Goal: Information Seeking & Learning: Learn about a topic

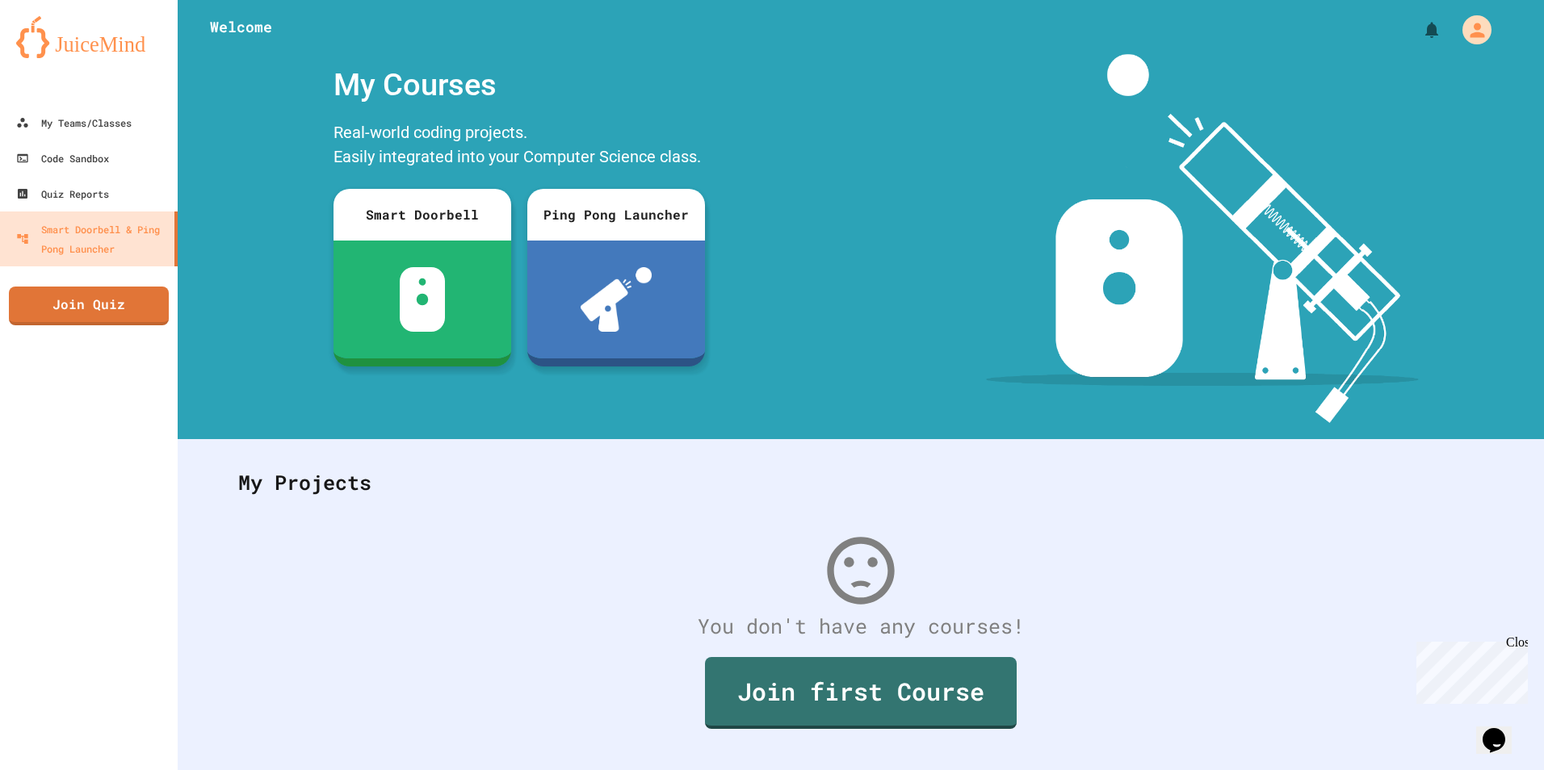
click at [684, 538] on div "You don't have any courses! Join first Course" at bounding box center [861, 650] width 1278 height 272
click at [72, 174] on link "Code Sandbox" at bounding box center [89, 158] width 183 height 36
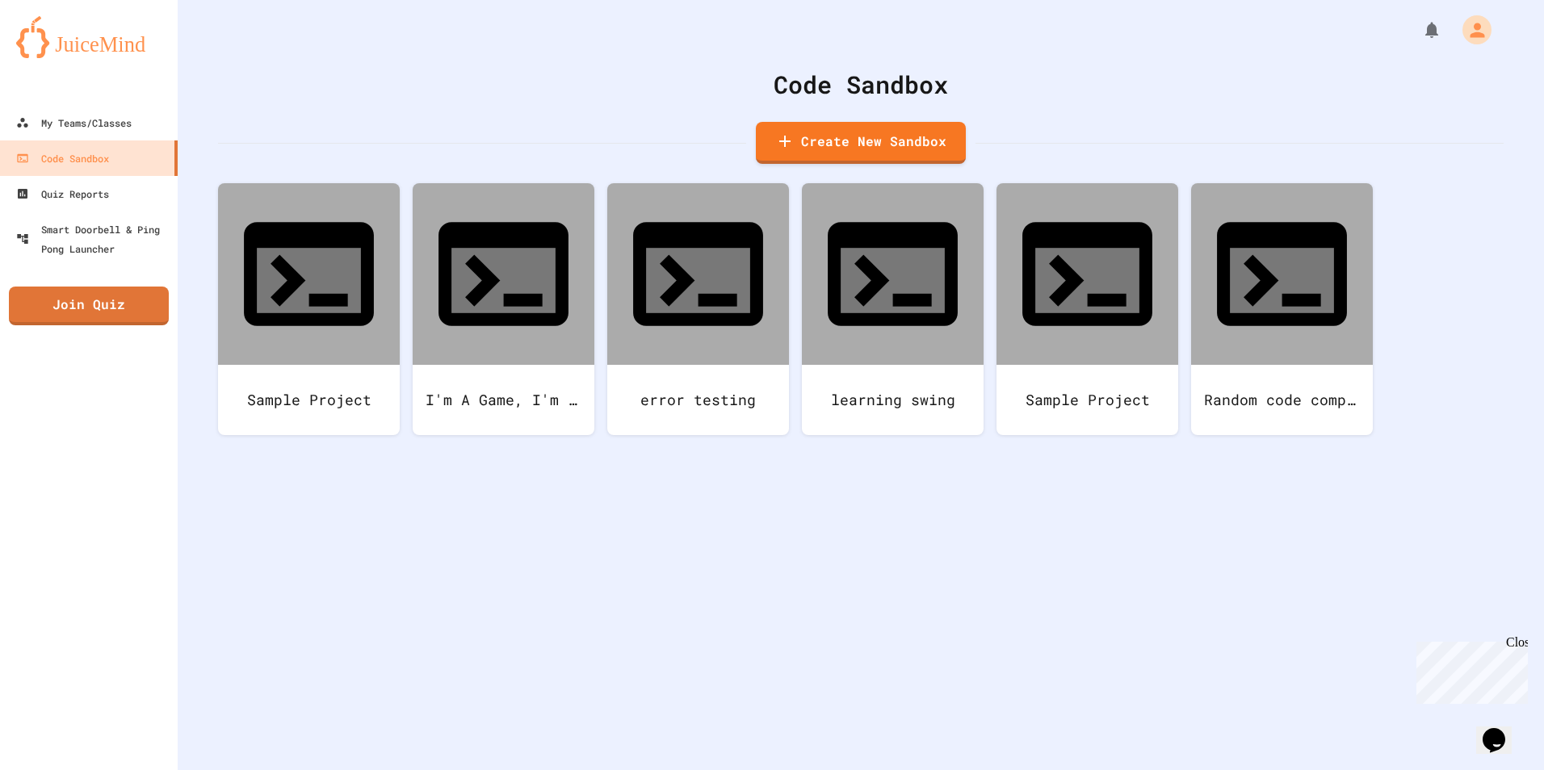
click at [400, 622] on div "Code Sandbox Create New Sandbox Sample Project I'm A Game, I'm a weirdoooooo, w…" at bounding box center [861, 385] width 1366 height 770
click at [708, 440] on div "Code Sandbox Create New Sandbox Sample Project I'm A Game, I'm a weirdoooooo, w…" at bounding box center [861, 385] width 1366 height 770
click at [19, 116] on icon at bounding box center [20, 122] width 13 height 13
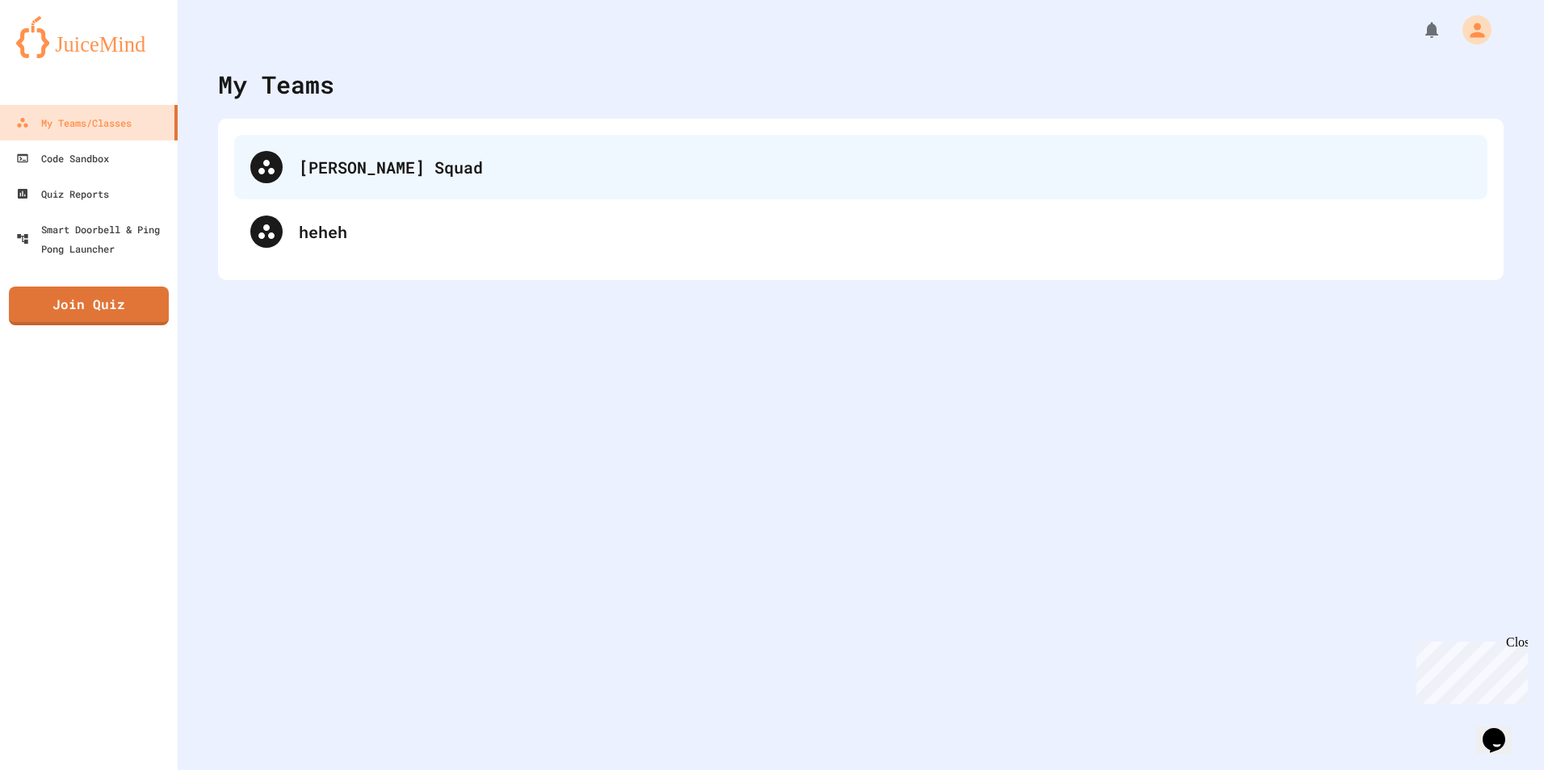
click at [315, 166] on div "[PERSON_NAME] Squad" at bounding box center [885, 167] width 1173 height 24
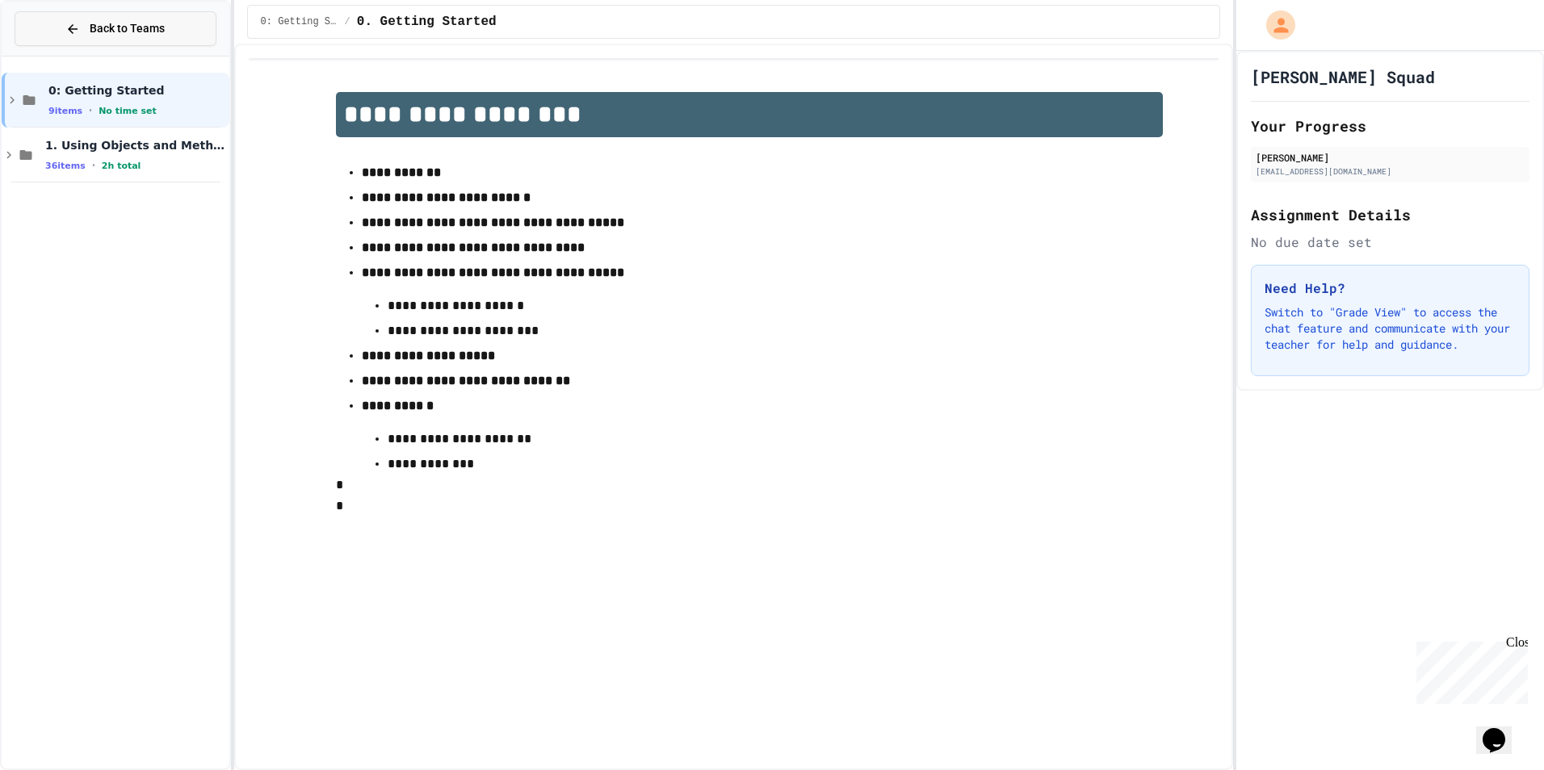
click at [51, 40] on button "Back to Teams" at bounding box center [116, 28] width 202 height 35
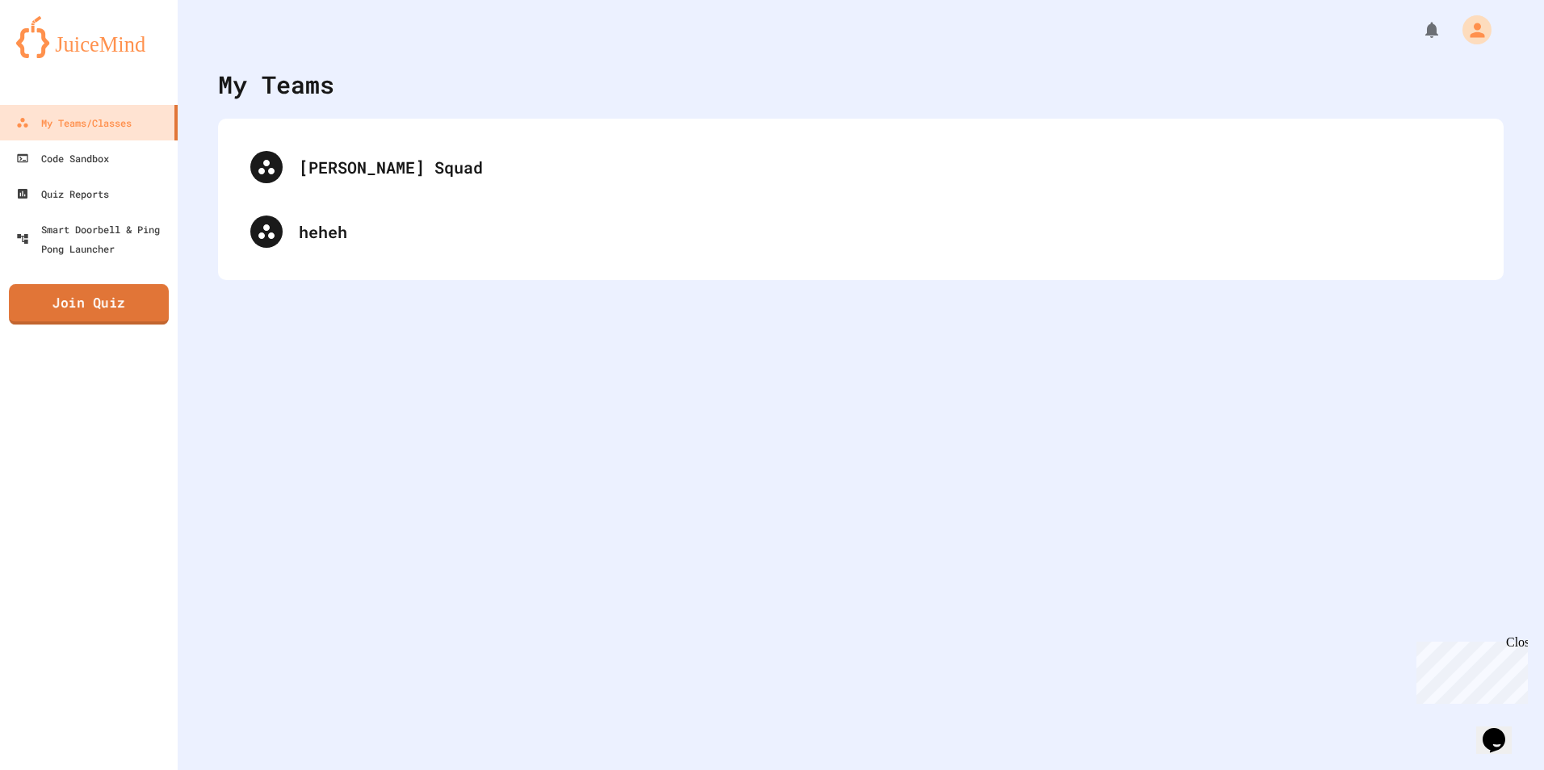
click at [60, 294] on link "Join Quiz" at bounding box center [89, 304] width 160 height 40
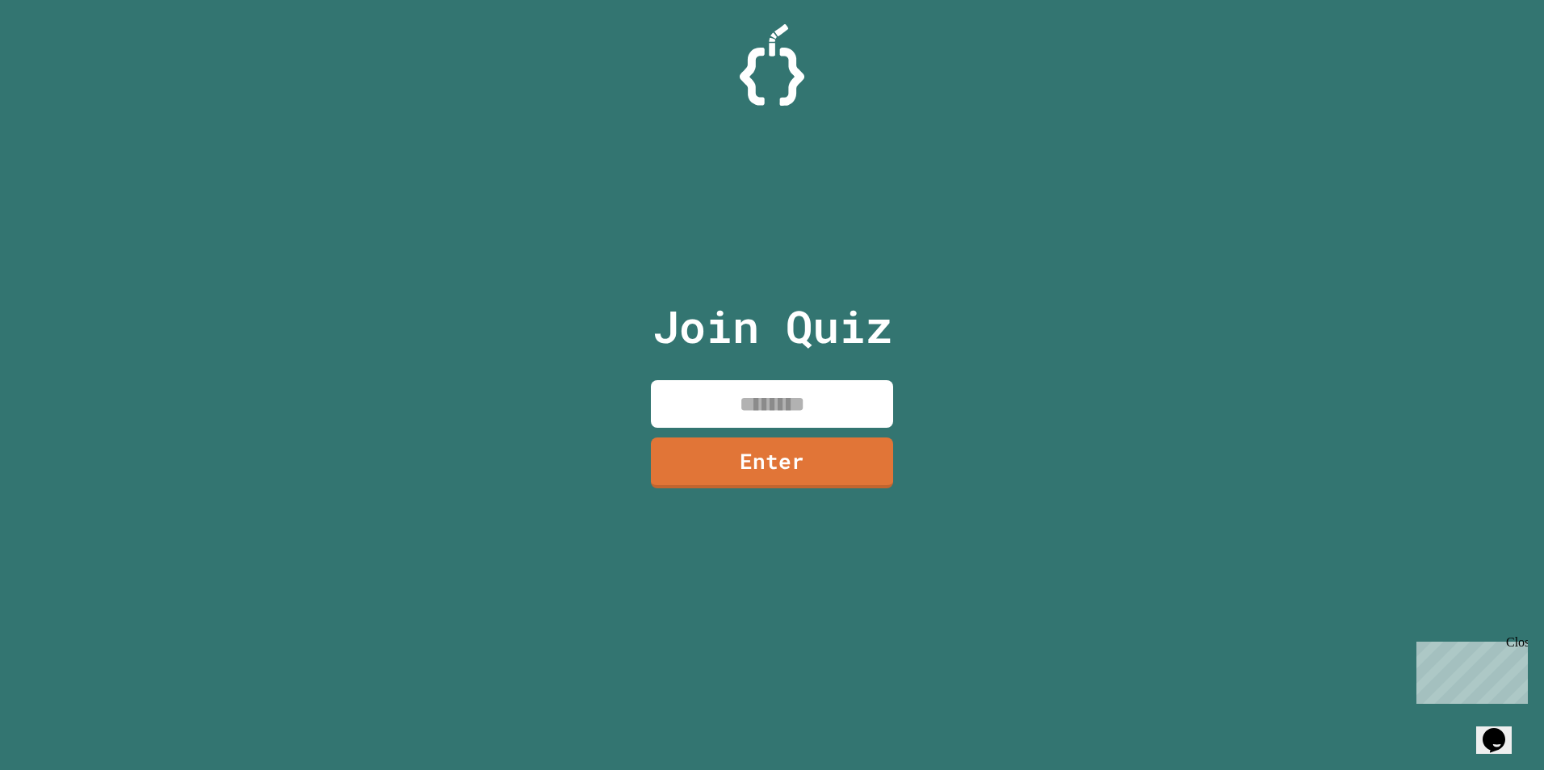
click at [751, 405] on input at bounding box center [772, 404] width 242 height 48
type input "********"
click at [737, 466] on link "Enter" at bounding box center [771, 461] width 239 height 53
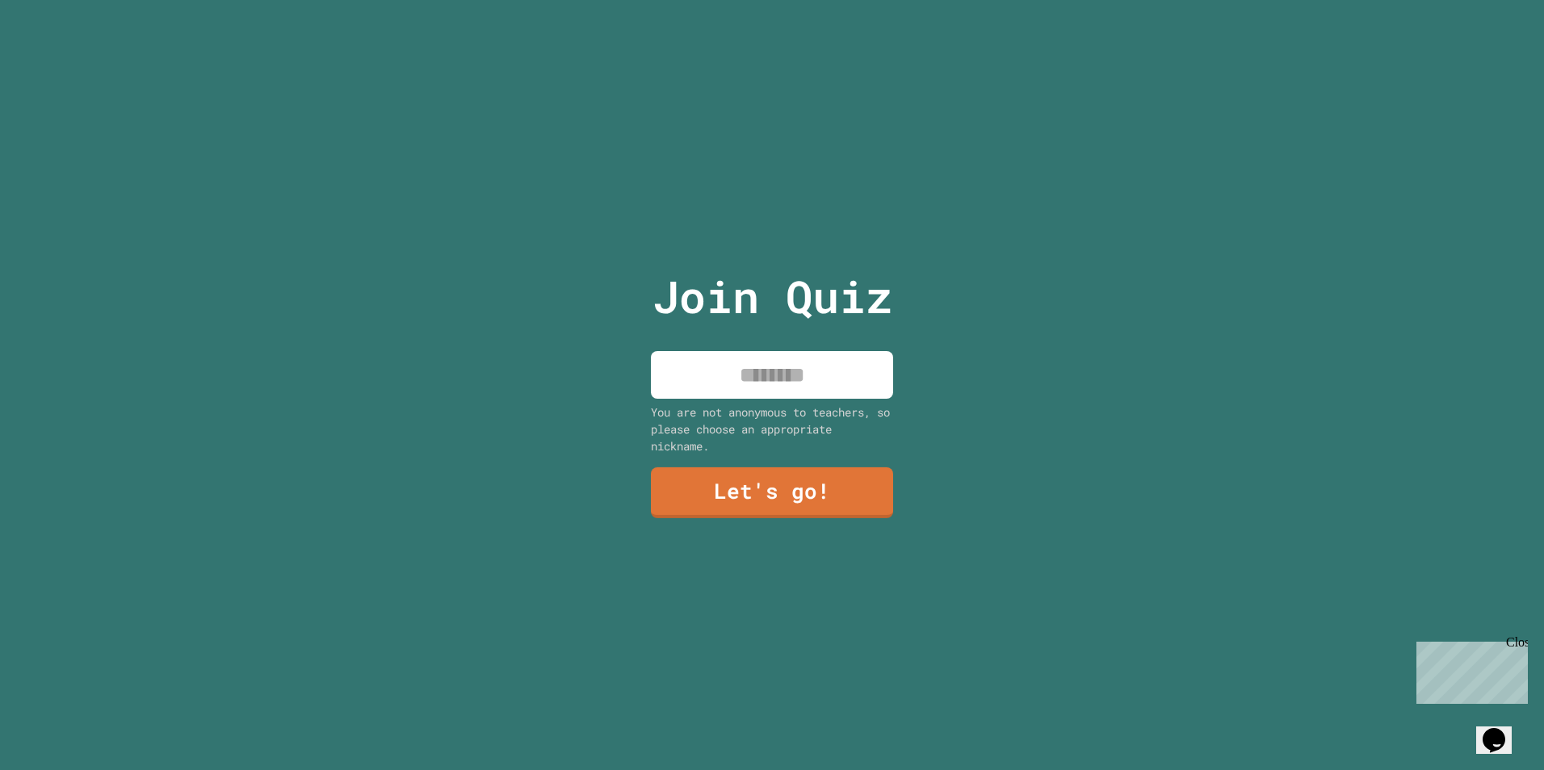
click at [732, 358] on input at bounding box center [772, 375] width 242 height 48
type input "**********"
click at [759, 476] on link "Let's go!" at bounding box center [772, 490] width 235 height 53
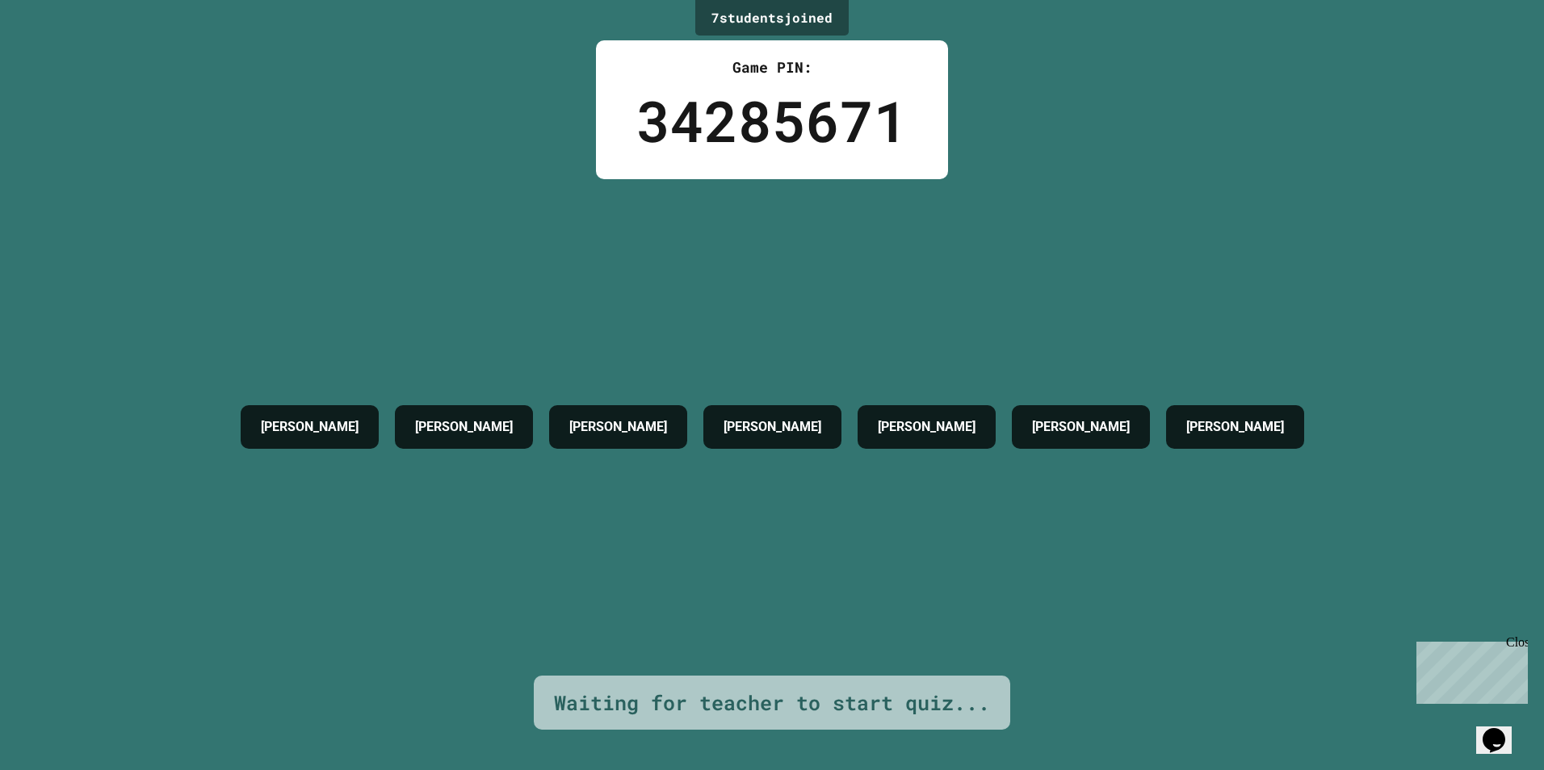
click at [940, 422] on h4 "[PERSON_NAME]" at bounding box center [927, 427] width 98 height 19
click at [1519, 640] on div "Close" at bounding box center [1516, 646] width 20 height 20
click at [1453, 566] on div "7 student s joined Game PIN: 34285671 [PERSON_NAME] [PERSON_NAME] [PERSON_NAME]…" at bounding box center [772, 385] width 1544 height 770
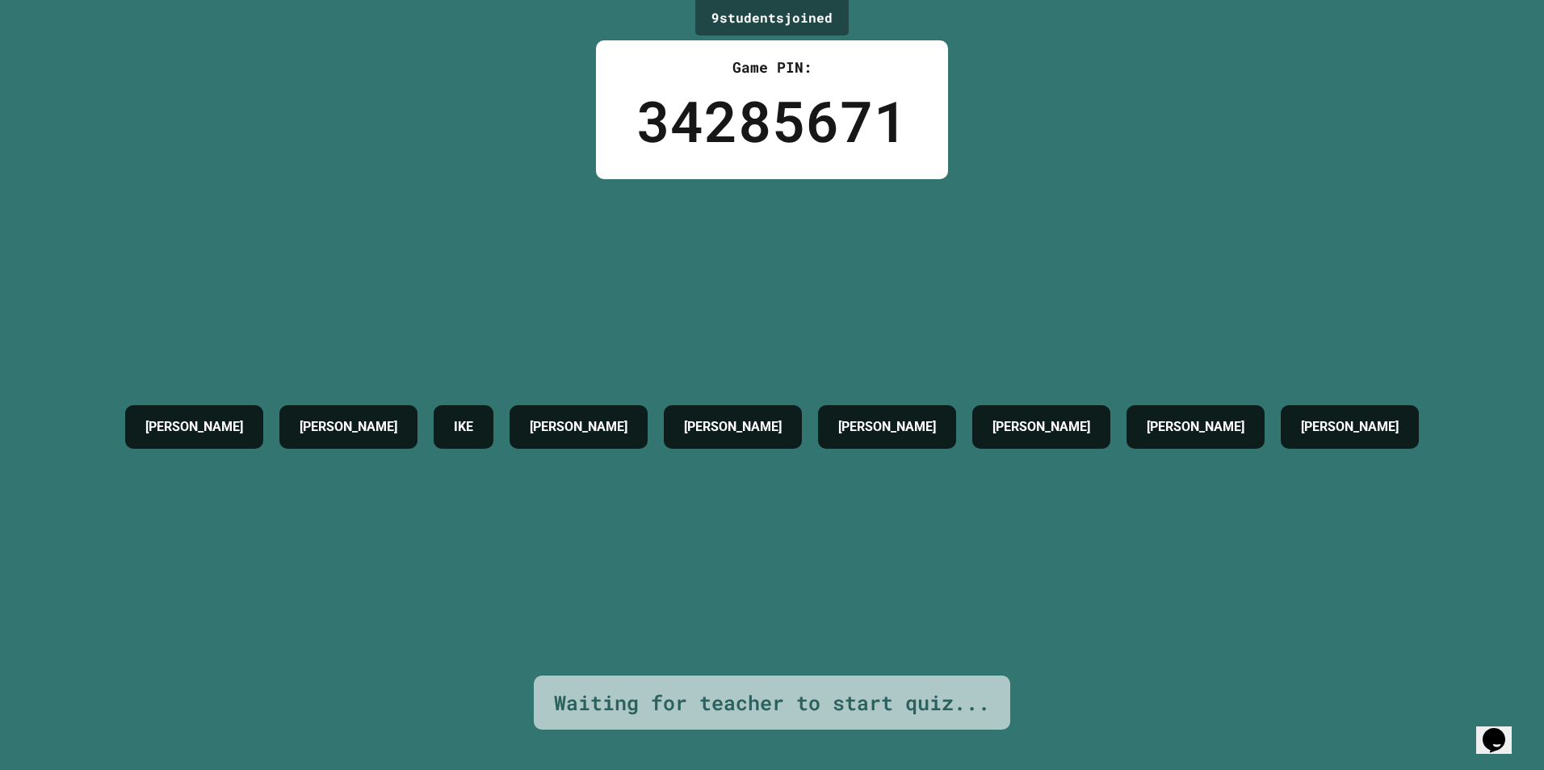
click at [736, 590] on div "[PERSON_NAME] [PERSON_NAME] [PERSON_NAME] [PERSON_NAME] [PERSON_NAME]" at bounding box center [772, 427] width 1310 height 497
click at [228, 590] on div "[PERSON_NAME] [PERSON_NAME] [PERSON_NAME] [PERSON_NAME] [PERSON_NAME]" at bounding box center [772, 427] width 1310 height 497
click at [1160, 173] on div "9 student s joined Game PIN: 34285671 [PERSON_NAME] [PERSON_NAME] [PERSON_NAME]…" at bounding box center [772, 385] width 1544 height 770
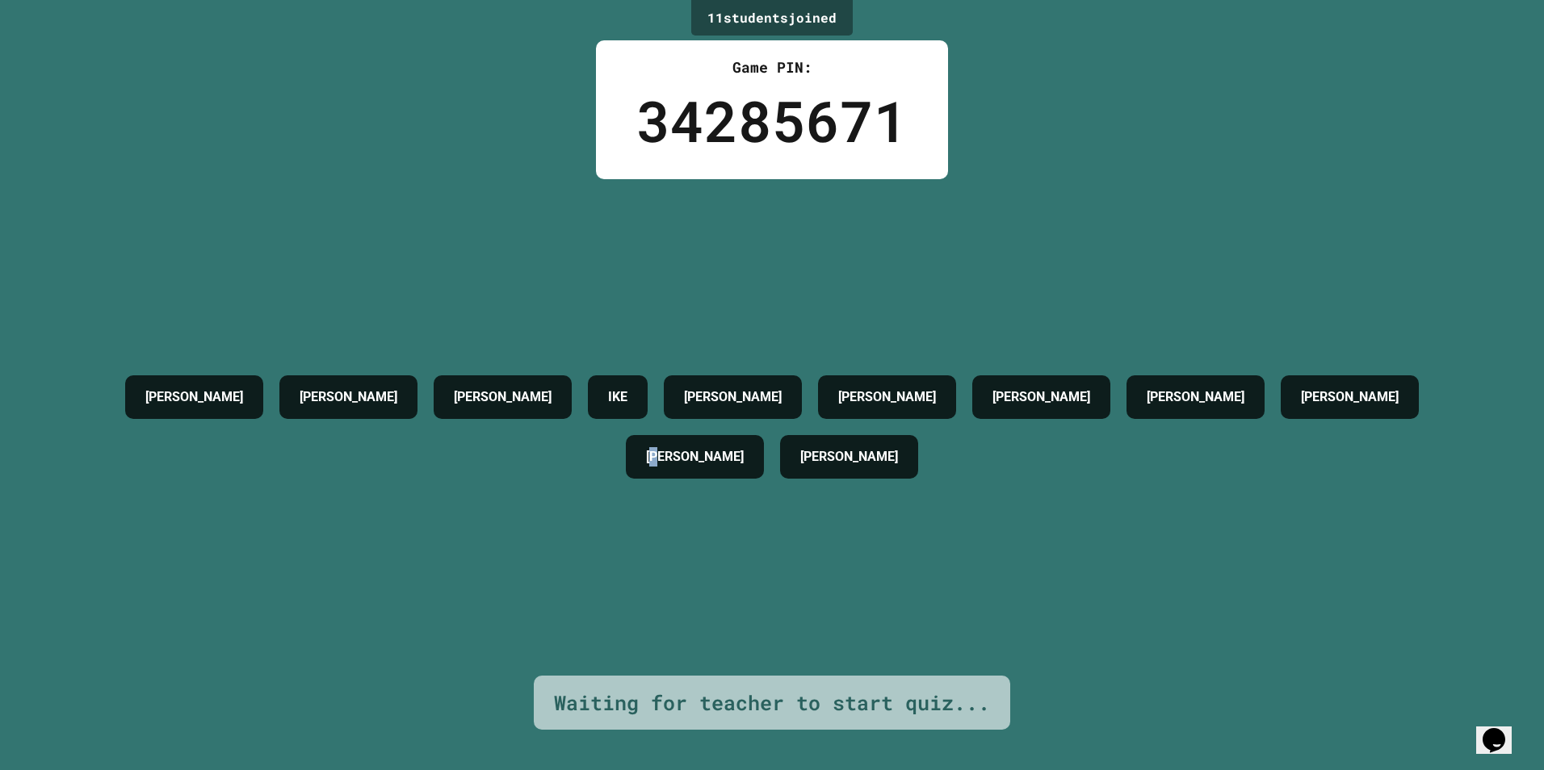
click at [744, 447] on h4 "[PERSON_NAME]" at bounding box center [695, 456] width 98 height 19
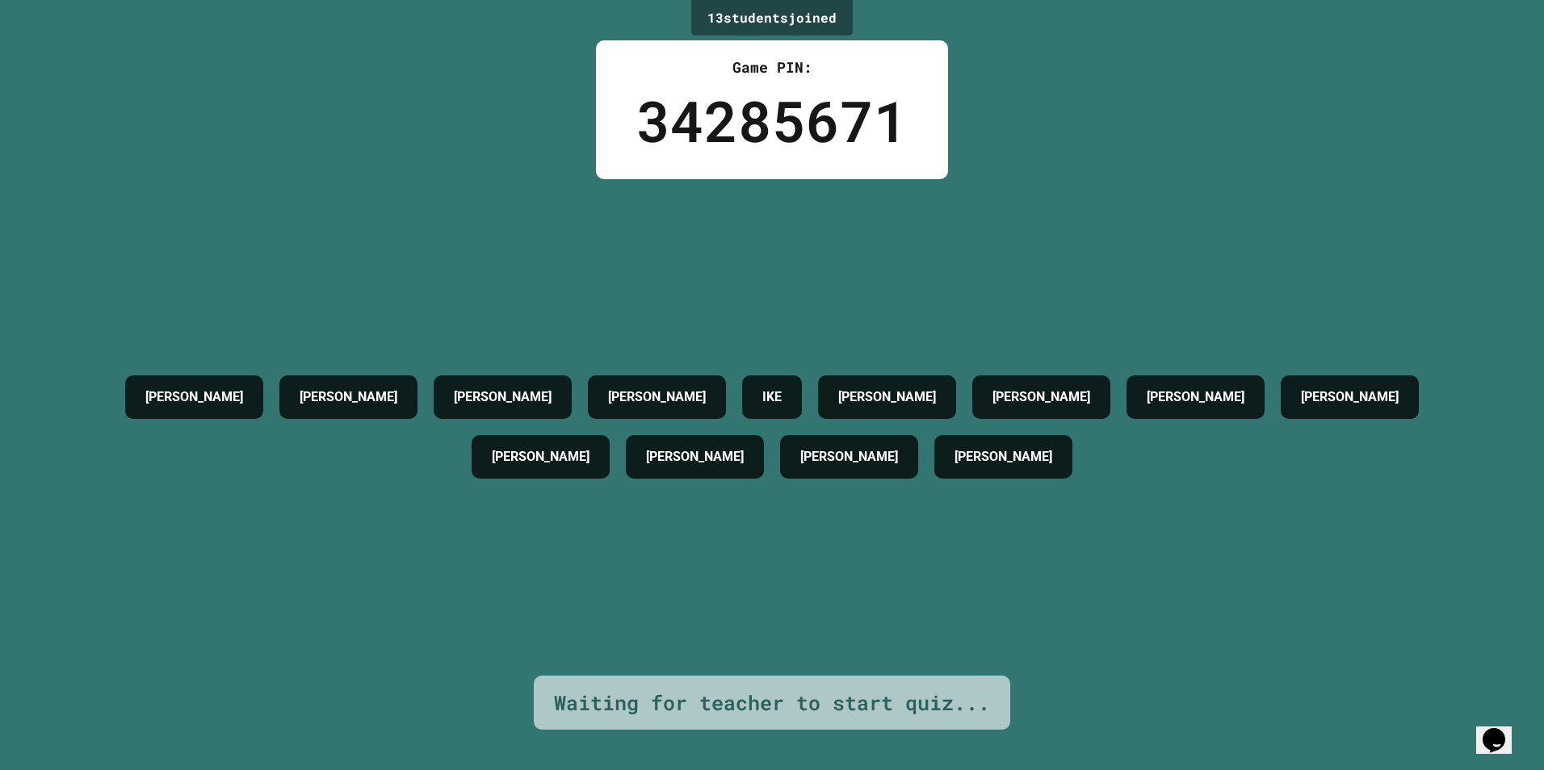
click at [321, 487] on div "[PERSON_NAME] [PERSON_NAME] [PERSON_NAME] [PERSON_NAME] [PERSON_NAME] [PERSON_N…" at bounding box center [771, 427] width 1463 height 120
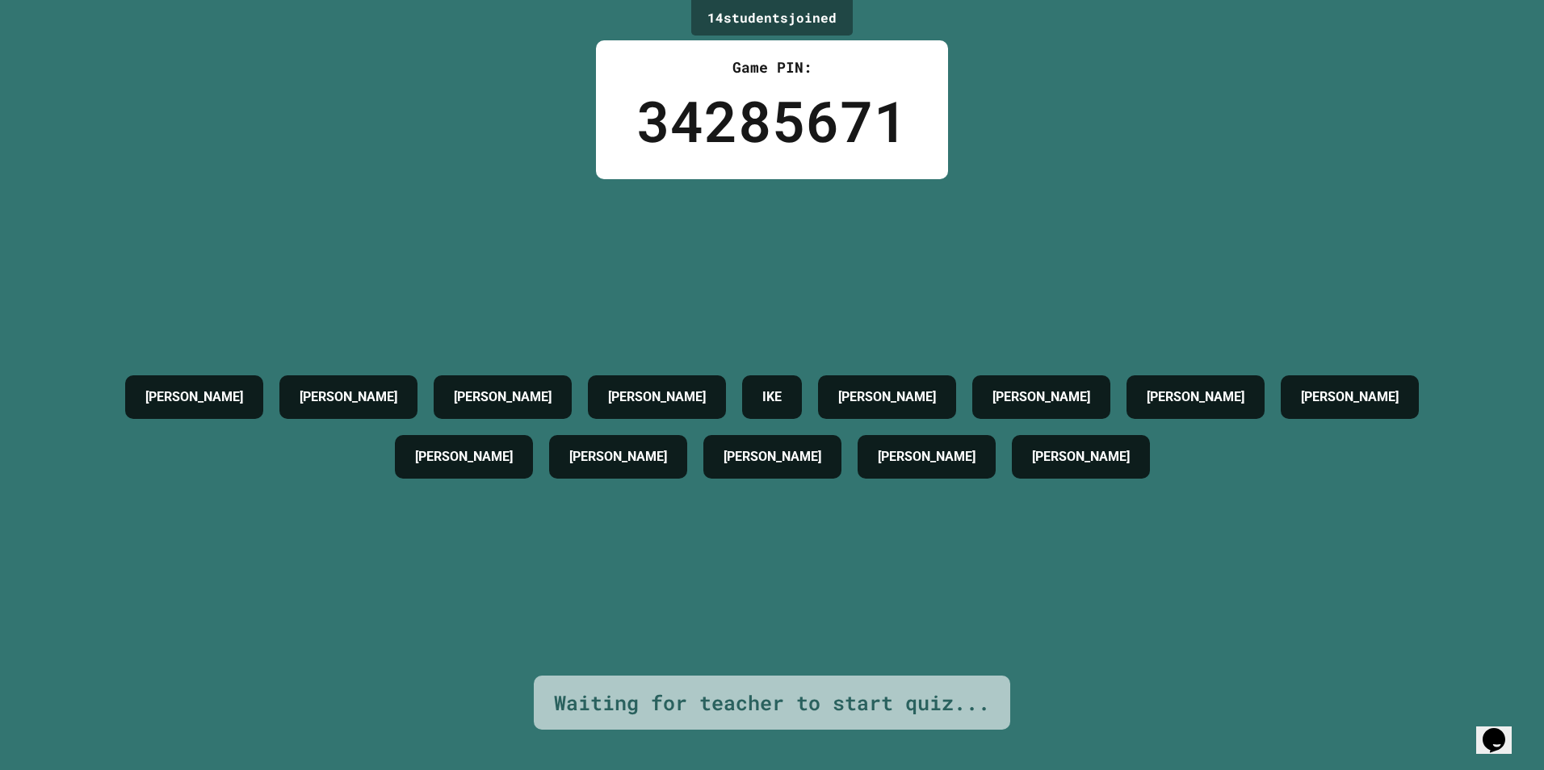
click at [377, 496] on div "[PERSON_NAME] [PERSON_NAME] [PERSON_NAME] [PERSON_NAME] [PERSON_NAME] [PERSON_N…" at bounding box center [771, 427] width 1463 height 497
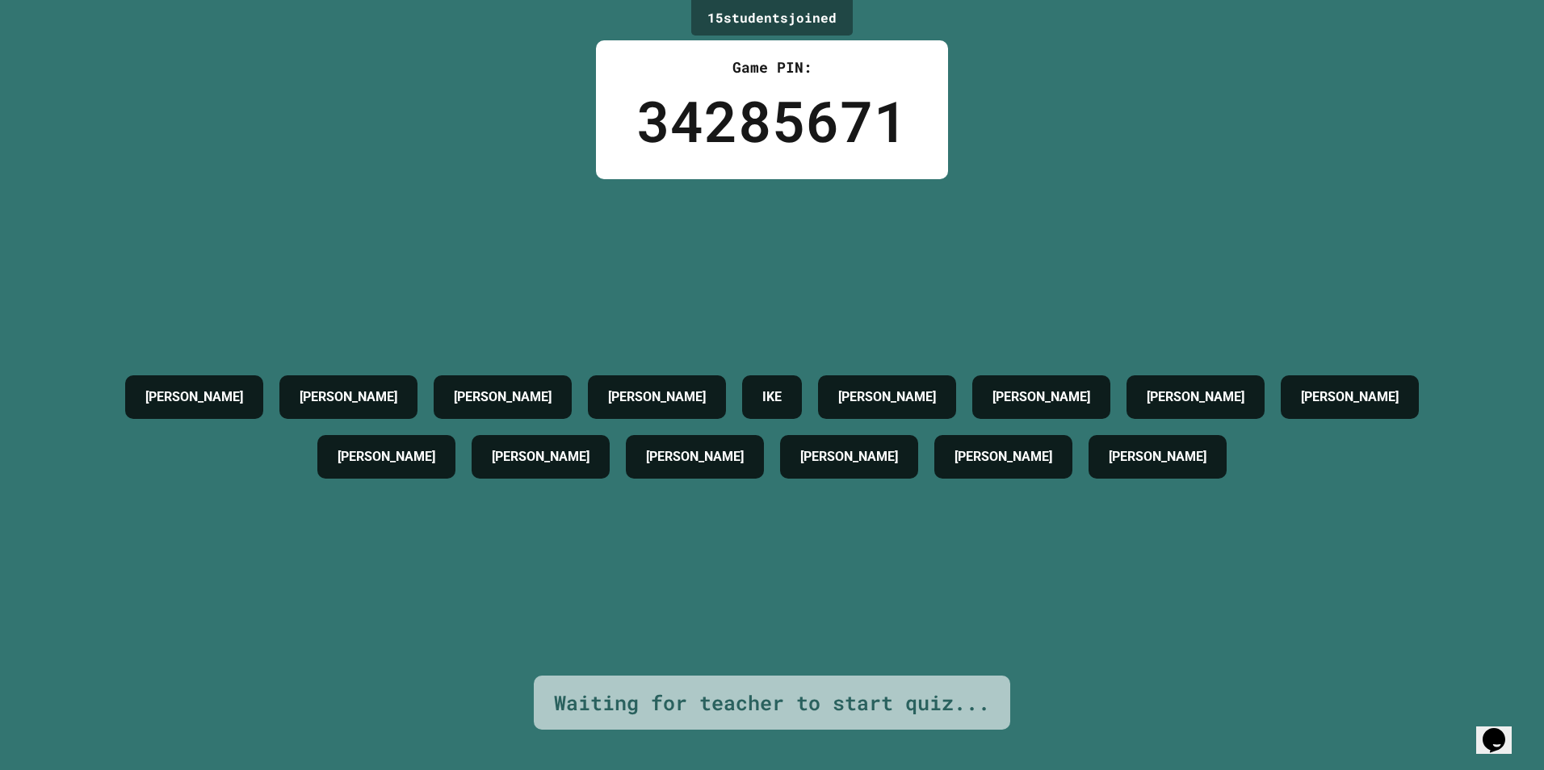
click at [682, 543] on div "[PERSON_NAME] [PERSON_NAME] [PERSON_NAME] [PERSON_NAME] [PERSON_NAME] [PERSON_N…" at bounding box center [771, 427] width 1463 height 497
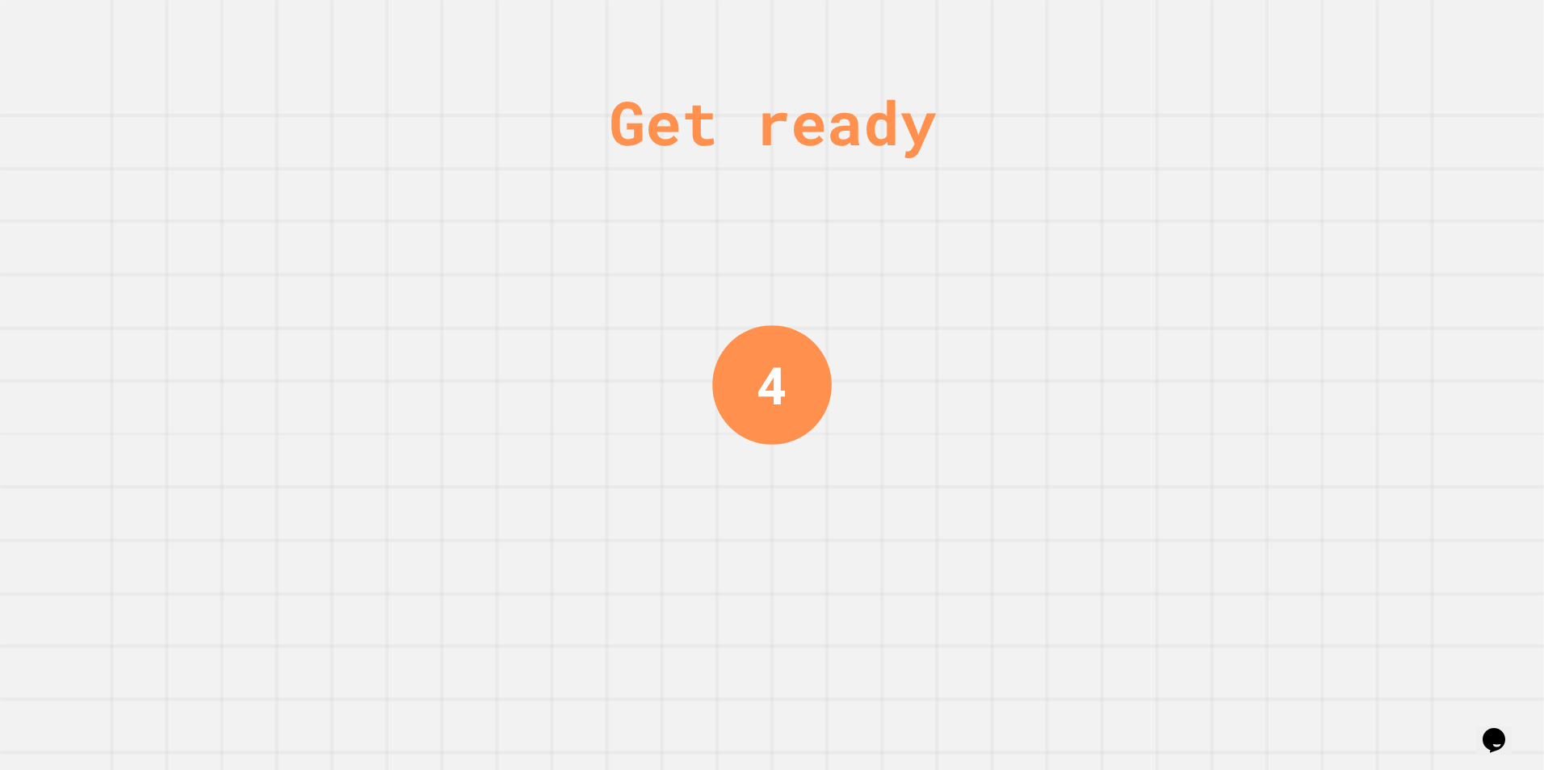
drag, startPoint x: 798, startPoint y: 523, endPoint x: 796, endPoint y: 535, distance: 12.2
click at [796, 535] on div "Get ready 4" at bounding box center [771, 385] width 121 height 770
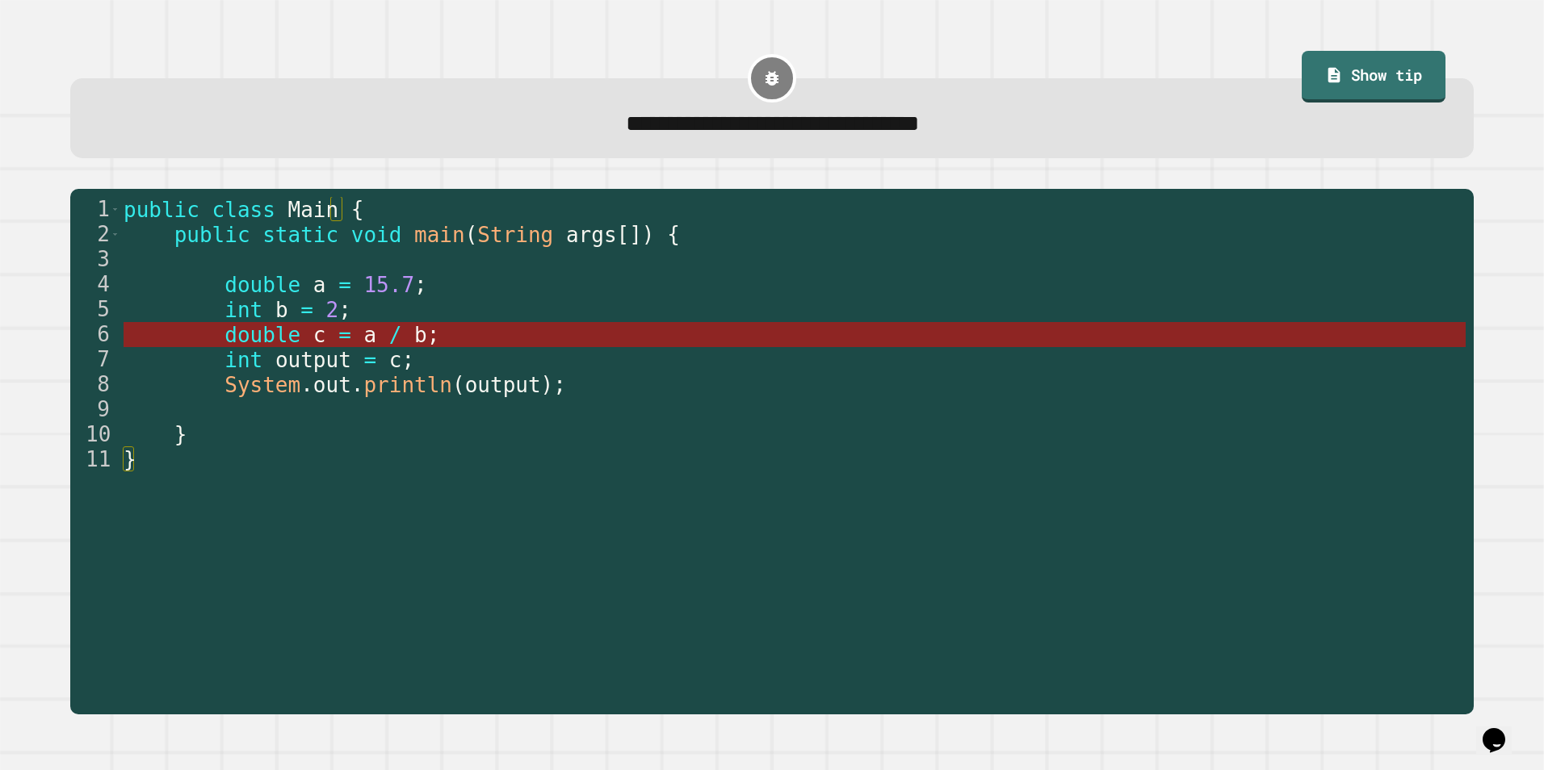
click at [238, 340] on span "double" at bounding box center [262, 335] width 76 height 24
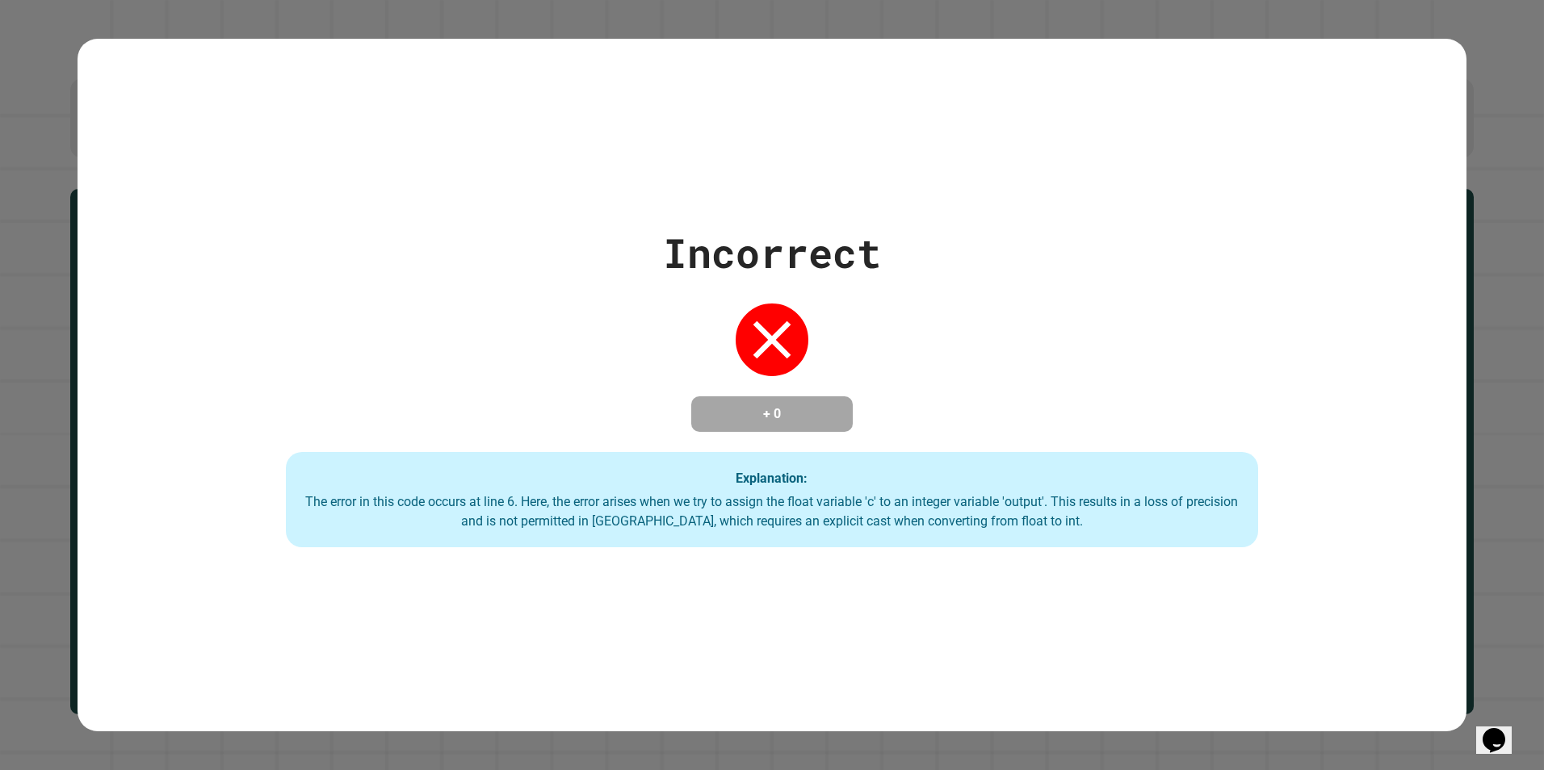
click at [800, 279] on div "Incorrect + 0 Explanation: The error in this code occurs at line 6. Here, the e…" at bounding box center [773, 385] width 1390 height 325
click at [770, 332] on icon at bounding box center [772, 340] width 38 height 38
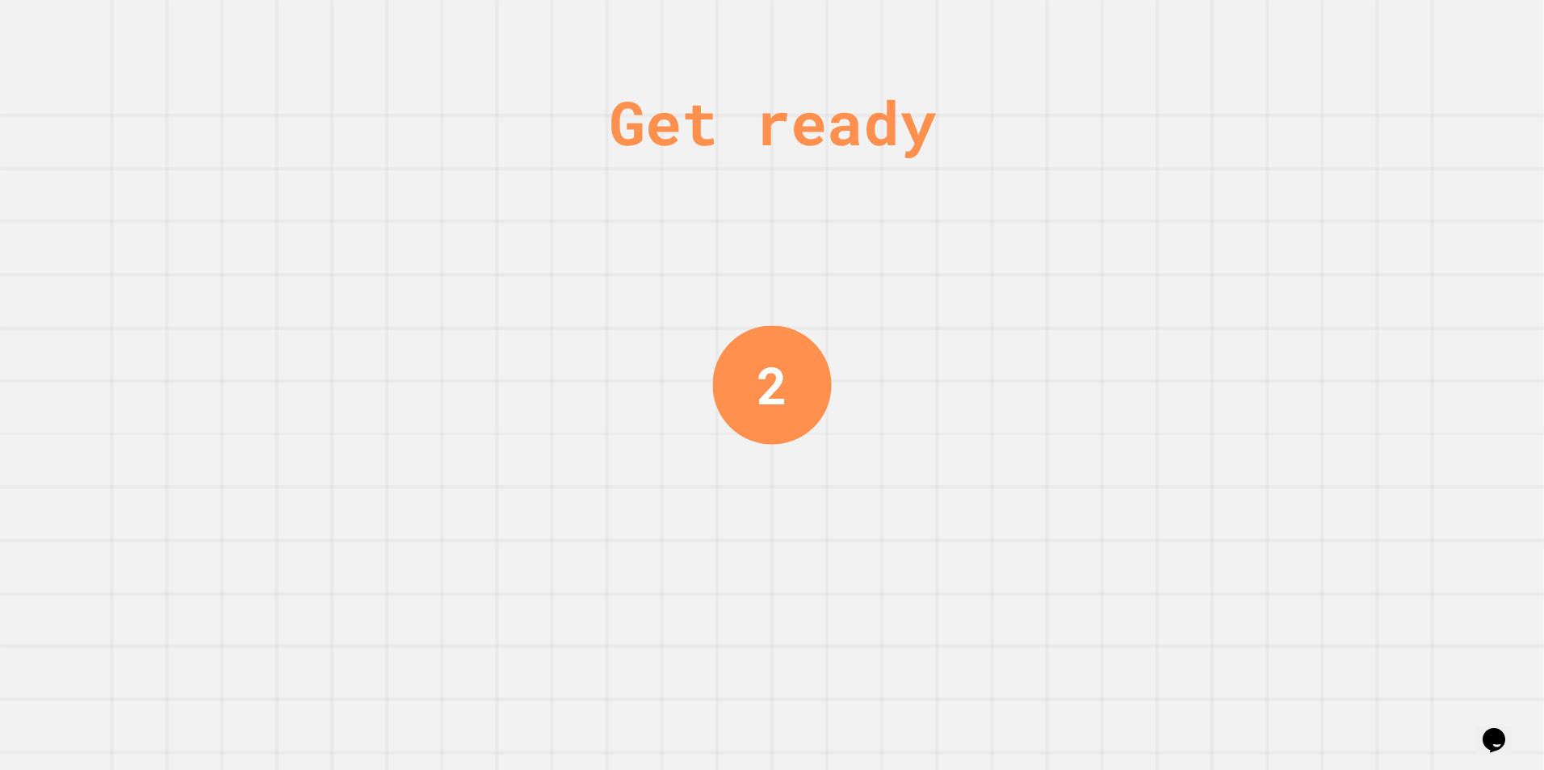
click at [1265, 255] on div "Get ready 2" at bounding box center [772, 385] width 1544 height 770
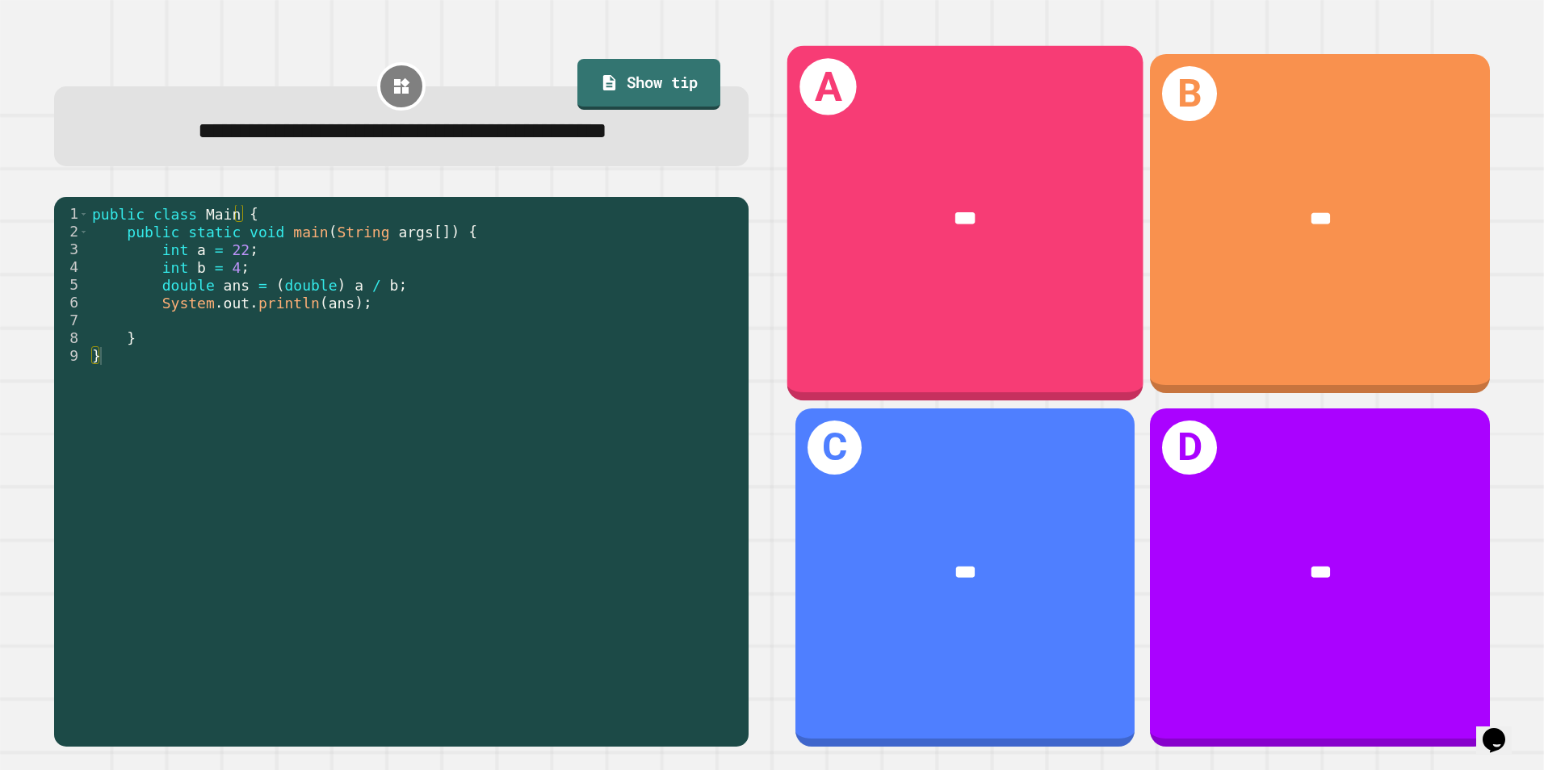
click at [900, 225] on div "***" at bounding box center [966, 219] width 278 height 30
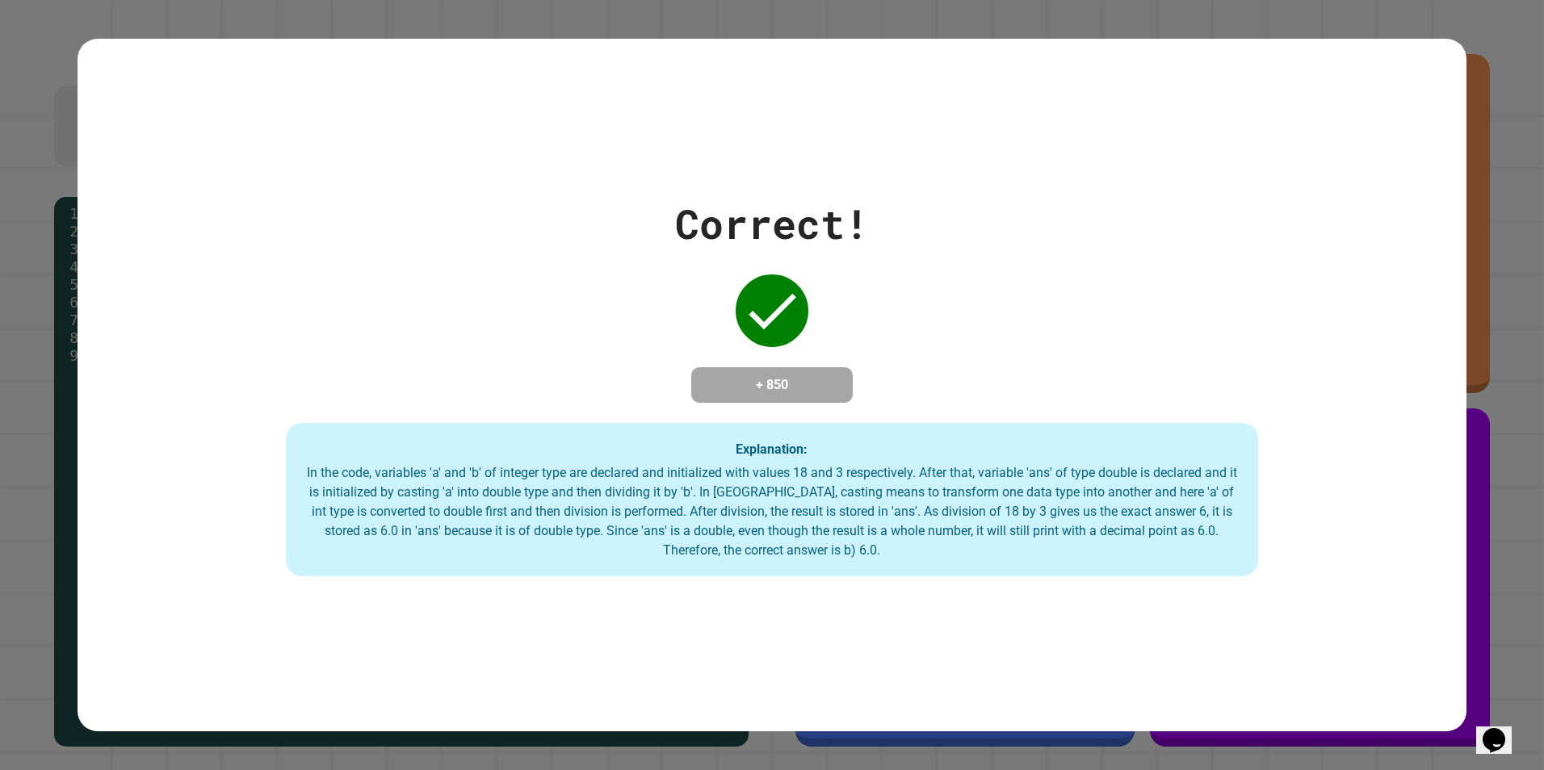
drag, startPoint x: 931, startPoint y: 669, endPoint x: 946, endPoint y: 673, distance: 15.3
click at [935, 669] on div "Correct! + 850 Explanation: In the code, variables 'a' and 'b' of integer type …" at bounding box center [773, 386] width 1390 height 694
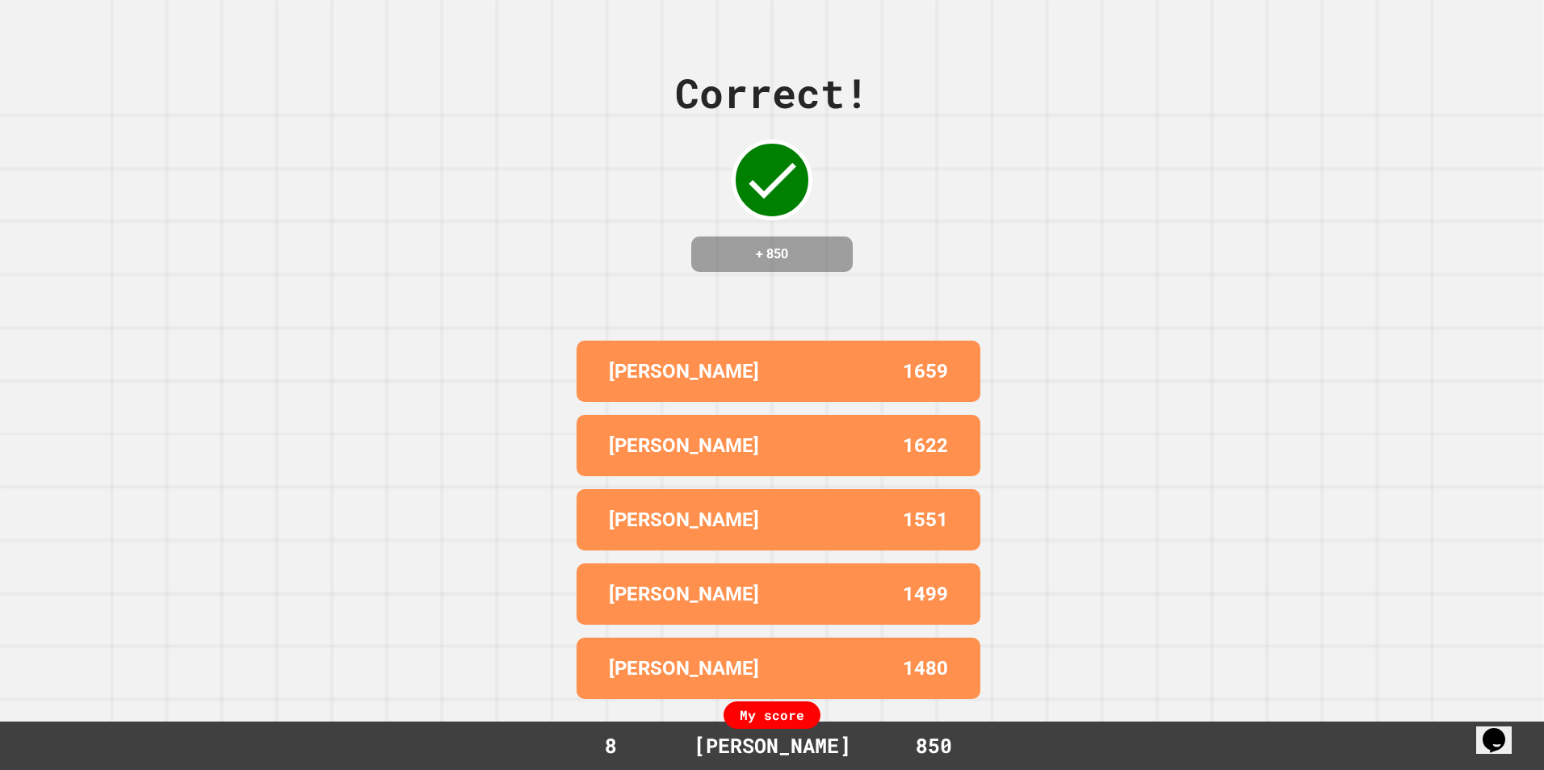
drag, startPoint x: 1224, startPoint y: 213, endPoint x: 1202, endPoint y: 216, distance: 22.7
click at [1224, 213] on div "Correct! + 850 ALEX 1659 [PERSON_NAME] 1622 [PERSON_NAME] 1551 [PERSON_NAME] 14…" at bounding box center [772, 385] width 1544 height 770
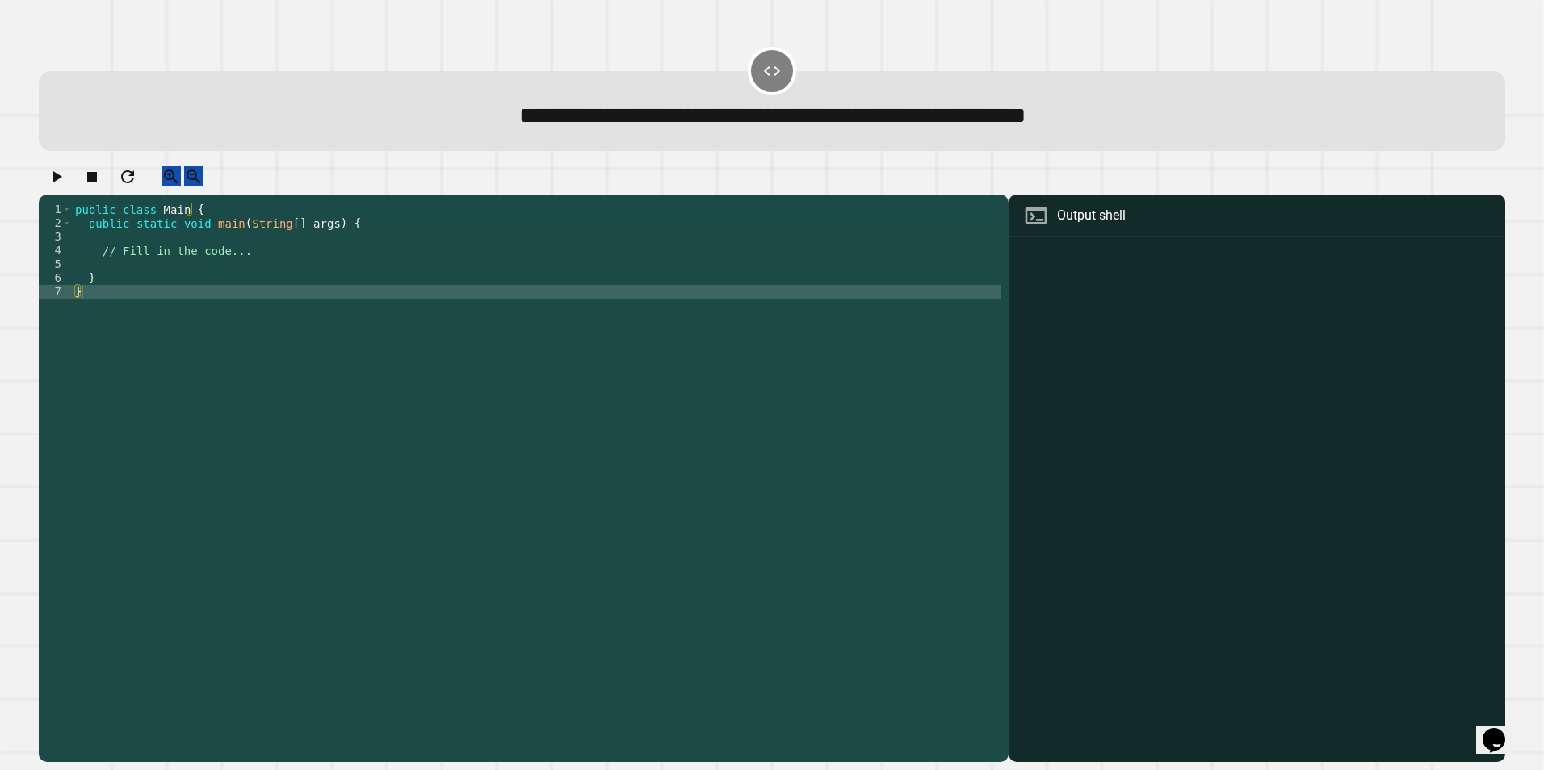
click at [118, 277] on div "public class Main { public static void main ( String [ ] args ) { // Fill in th…" at bounding box center [536, 464] width 929 height 522
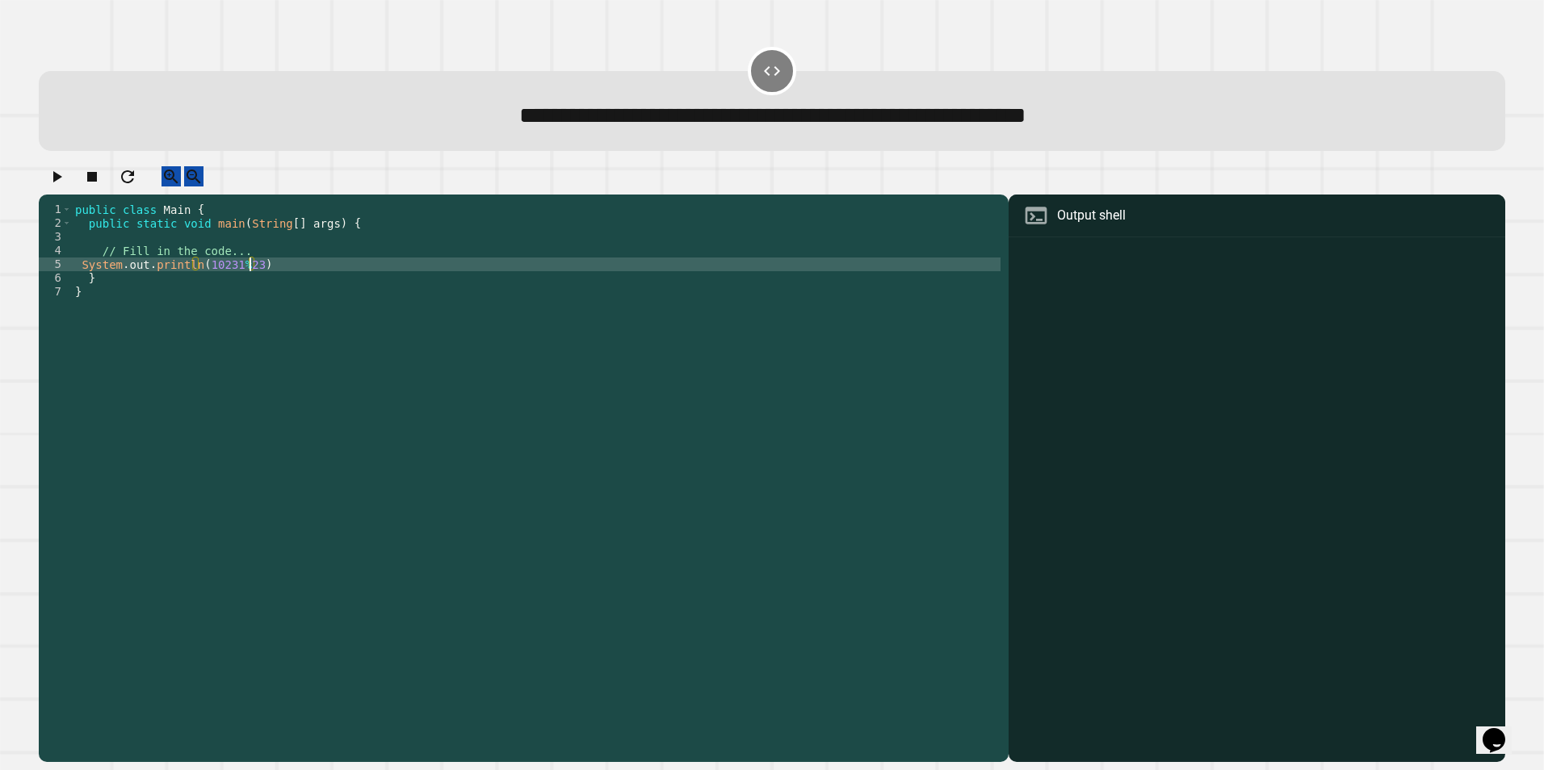
scroll to position [0, 11]
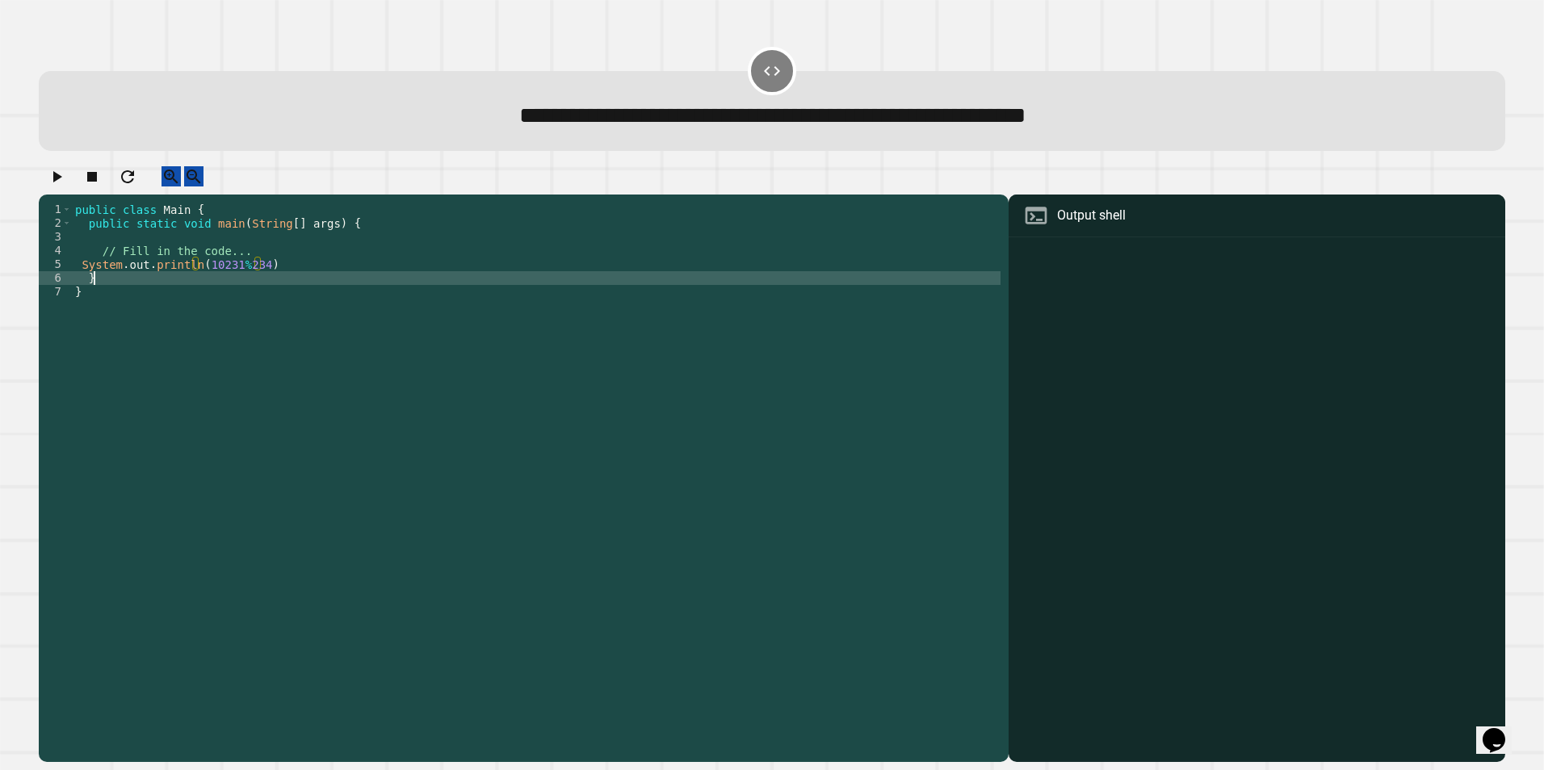
click at [293, 287] on div "public class Main { public static void main ( String [ ] args ) { // Fill in th…" at bounding box center [536, 464] width 929 height 522
click at [293, 282] on div "public class Main { public static void main ( String [ ] args ) { // Fill in th…" at bounding box center [536, 464] width 929 height 522
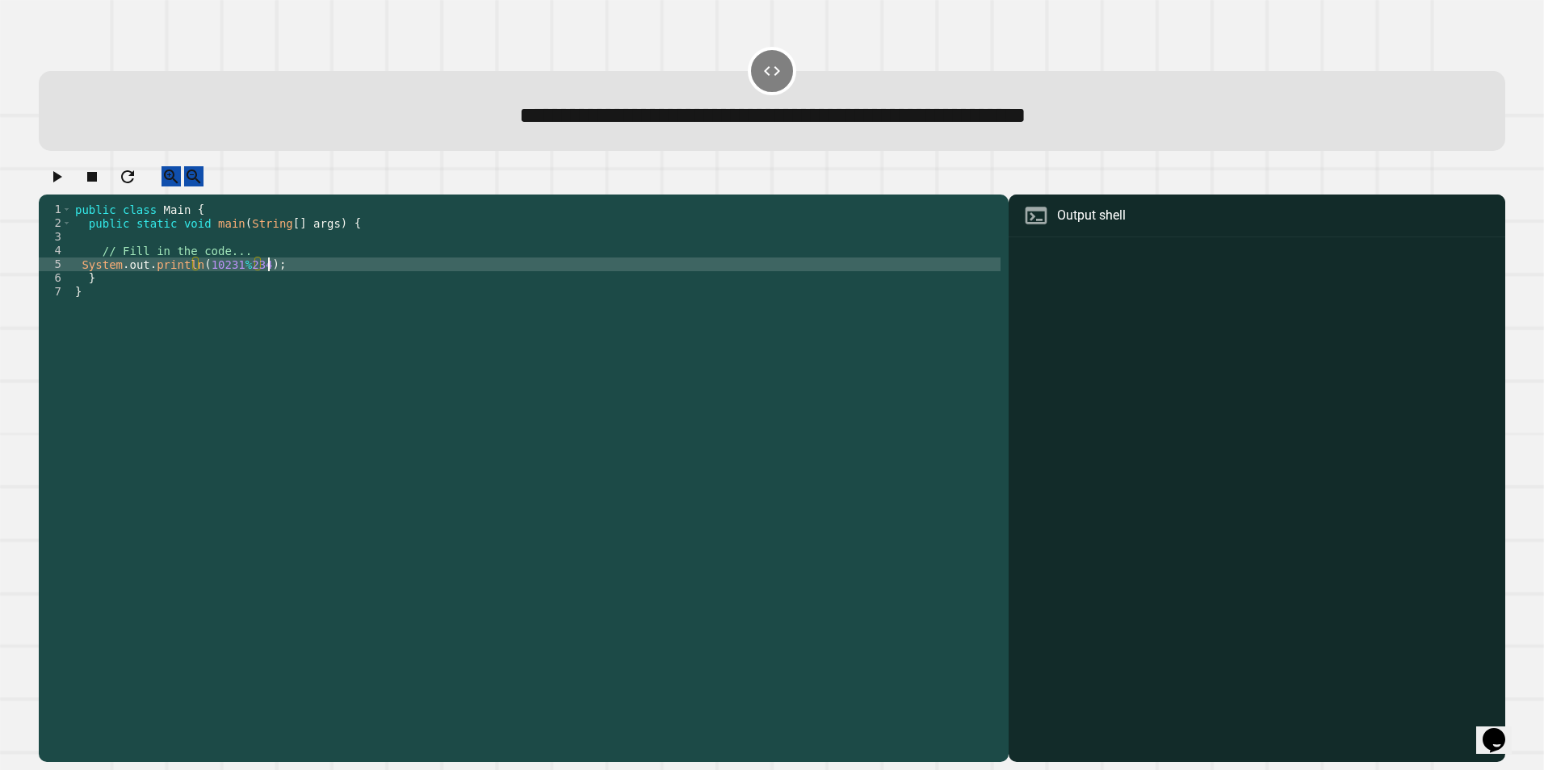
scroll to position [0, 13]
click at [174, 475] on div "public class Main { public static void main ( String [ ] args ) { // Fill in th…" at bounding box center [536, 464] width 929 height 522
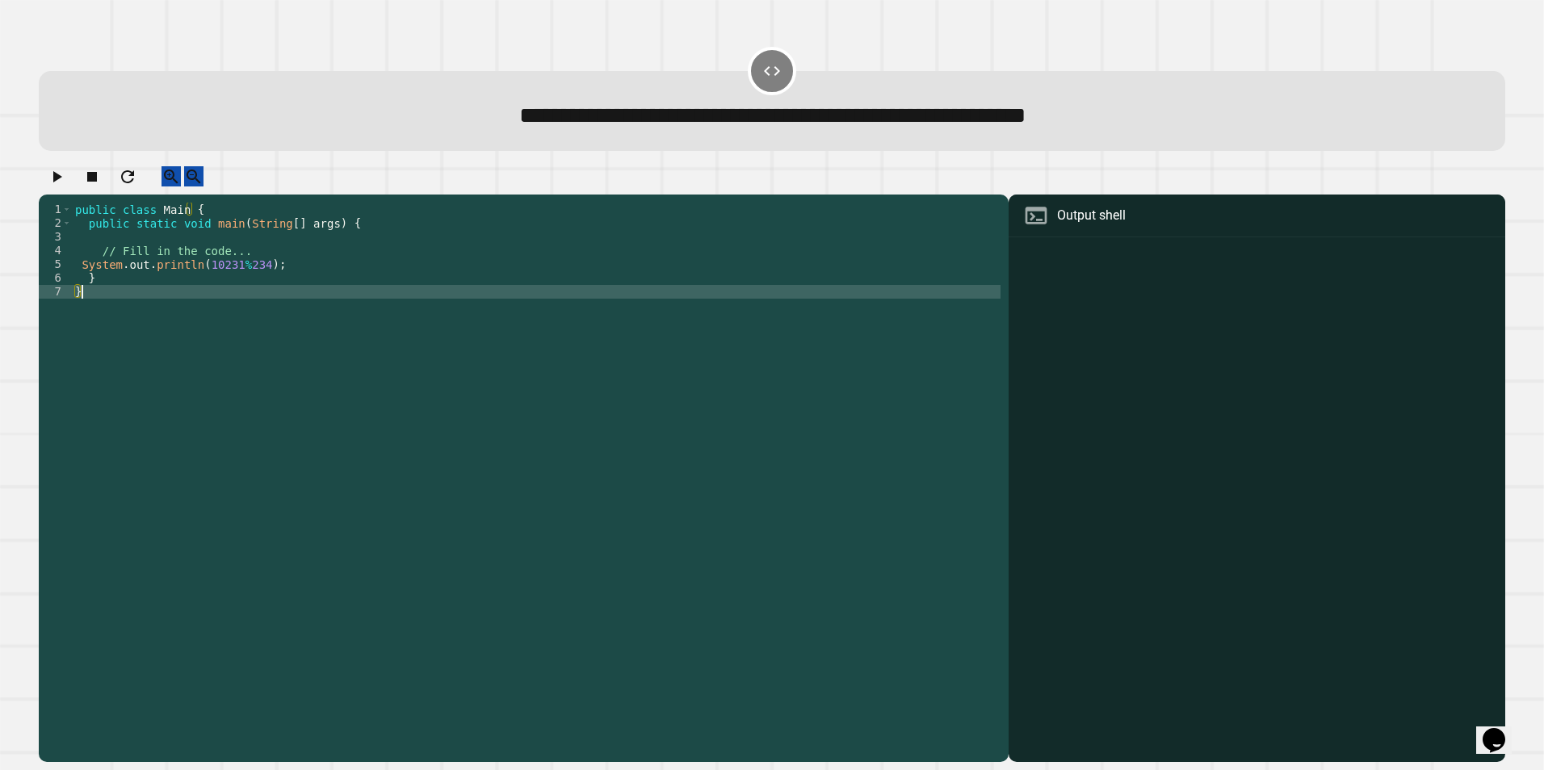
drag, startPoint x: 493, startPoint y: 576, endPoint x: 522, endPoint y: 581, distance: 29.6
click at [497, 576] on div "public class Main { public static void main ( String [ ] args ) { // Fill in th…" at bounding box center [536, 464] width 929 height 522
type textarea "*"
click at [59, 182] on icon "button" at bounding box center [56, 176] width 19 height 19
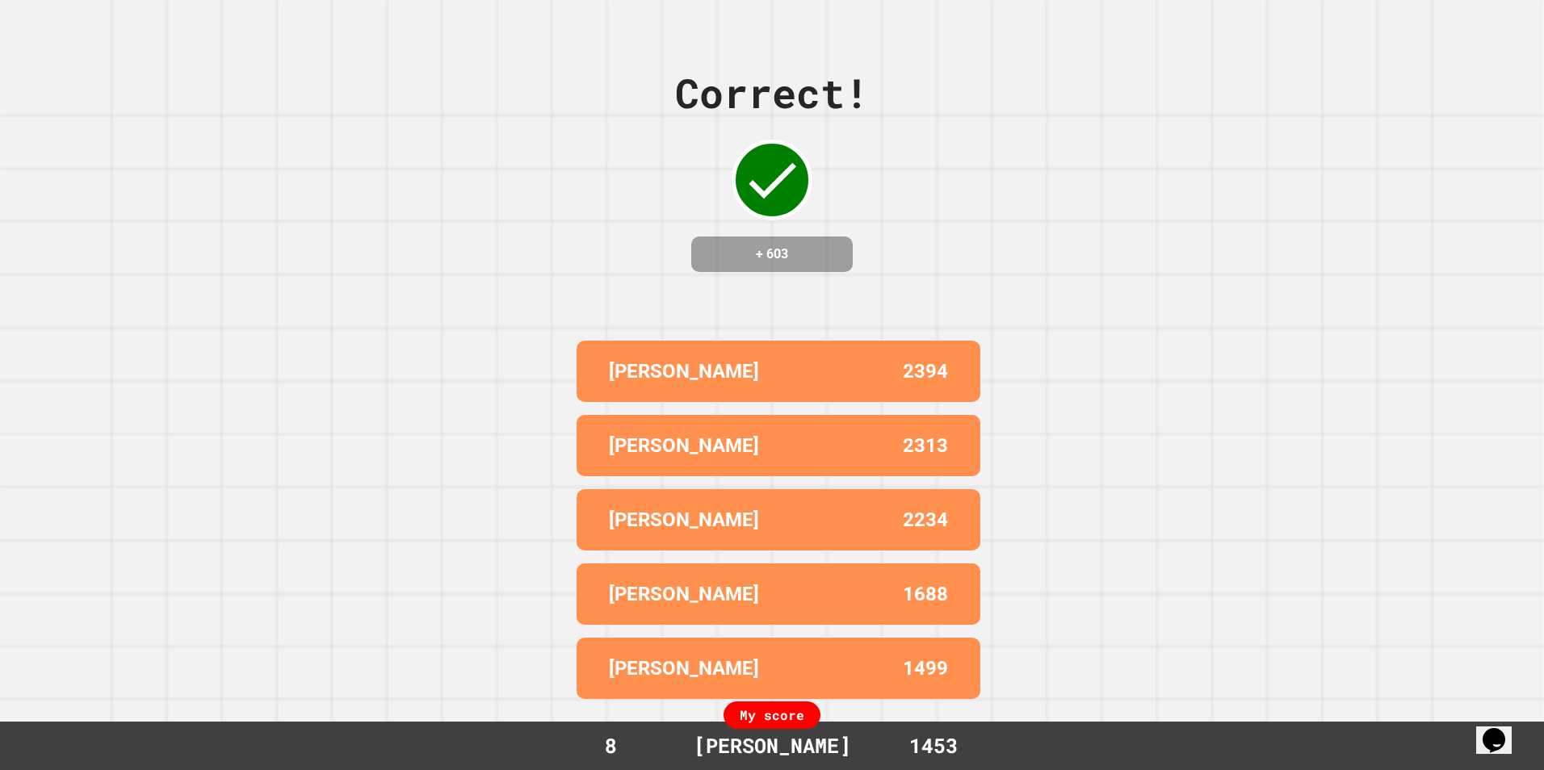
click at [1251, 189] on div "Correct! + 603 [PERSON_NAME] 2394 [PERSON_NAME] 2313 [PERSON_NAME] 2234 [PERSON…" at bounding box center [772, 385] width 1544 height 770
click at [860, 357] on div "2394" at bounding box center [863, 371] width 170 height 29
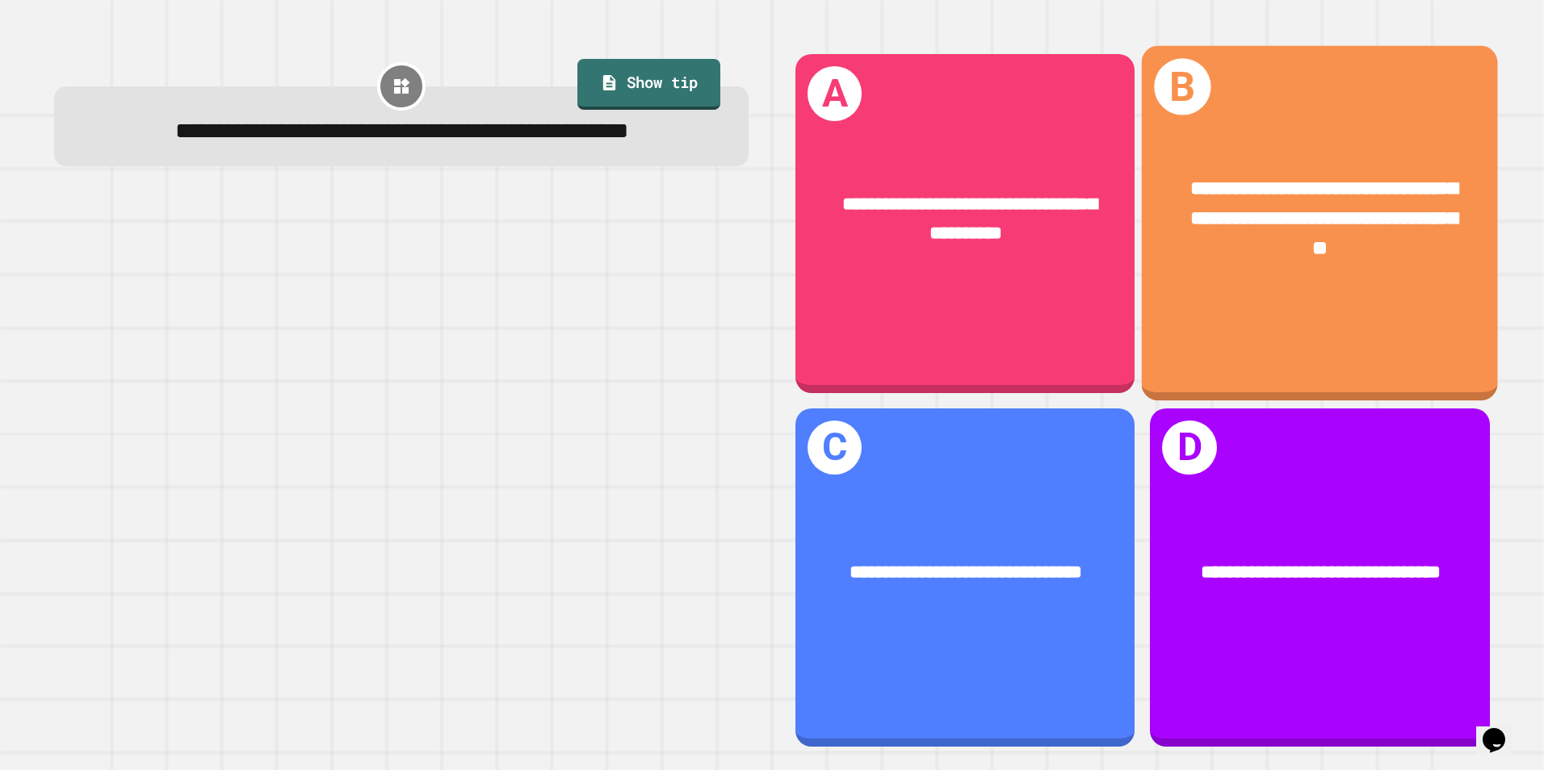
click at [1208, 257] on div "**********" at bounding box center [1320, 219] width 278 height 90
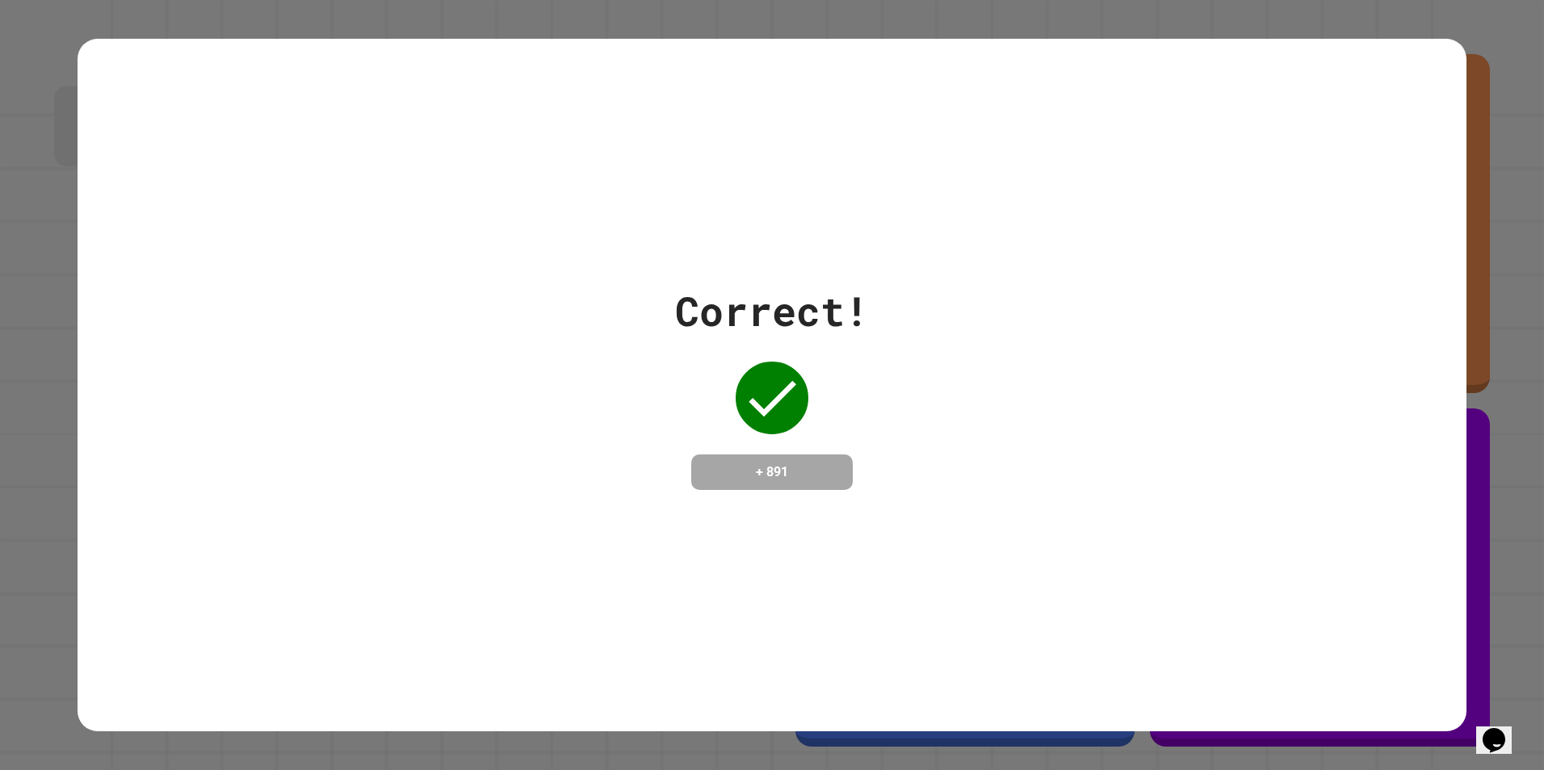
click at [979, 630] on div "Correct! + 891" at bounding box center [773, 386] width 1390 height 694
click at [1161, 390] on div "Correct! + 891" at bounding box center [773, 385] width 1390 height 209
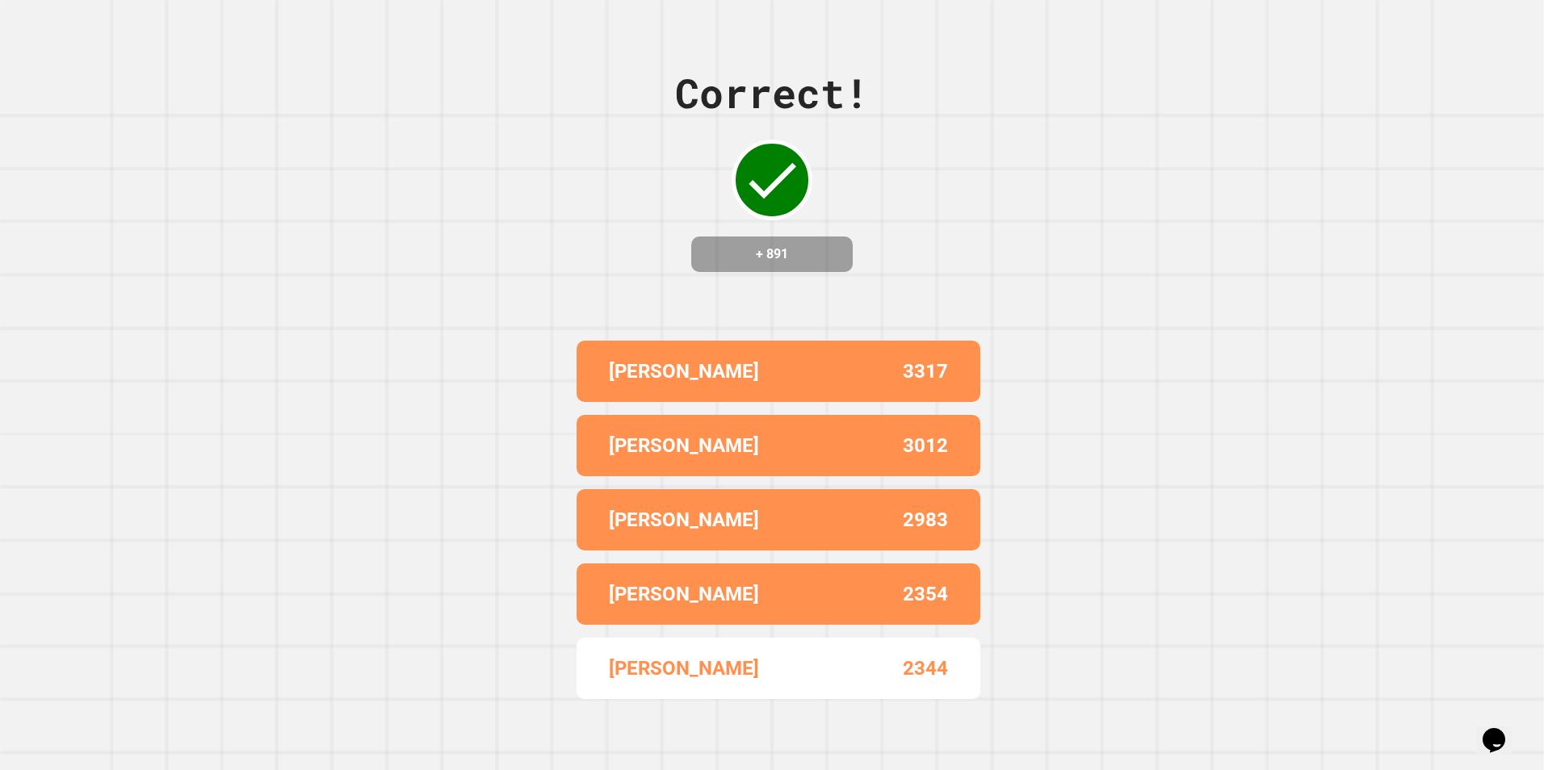
click at [409, 643] on div "Correct! + 891 [PERSON_NAME] 3317 [PERSON_NAME] 3012 [PERSON_NAME] 2983 [PERSON…" at bounding box center [772, 385] width 1544 height 770
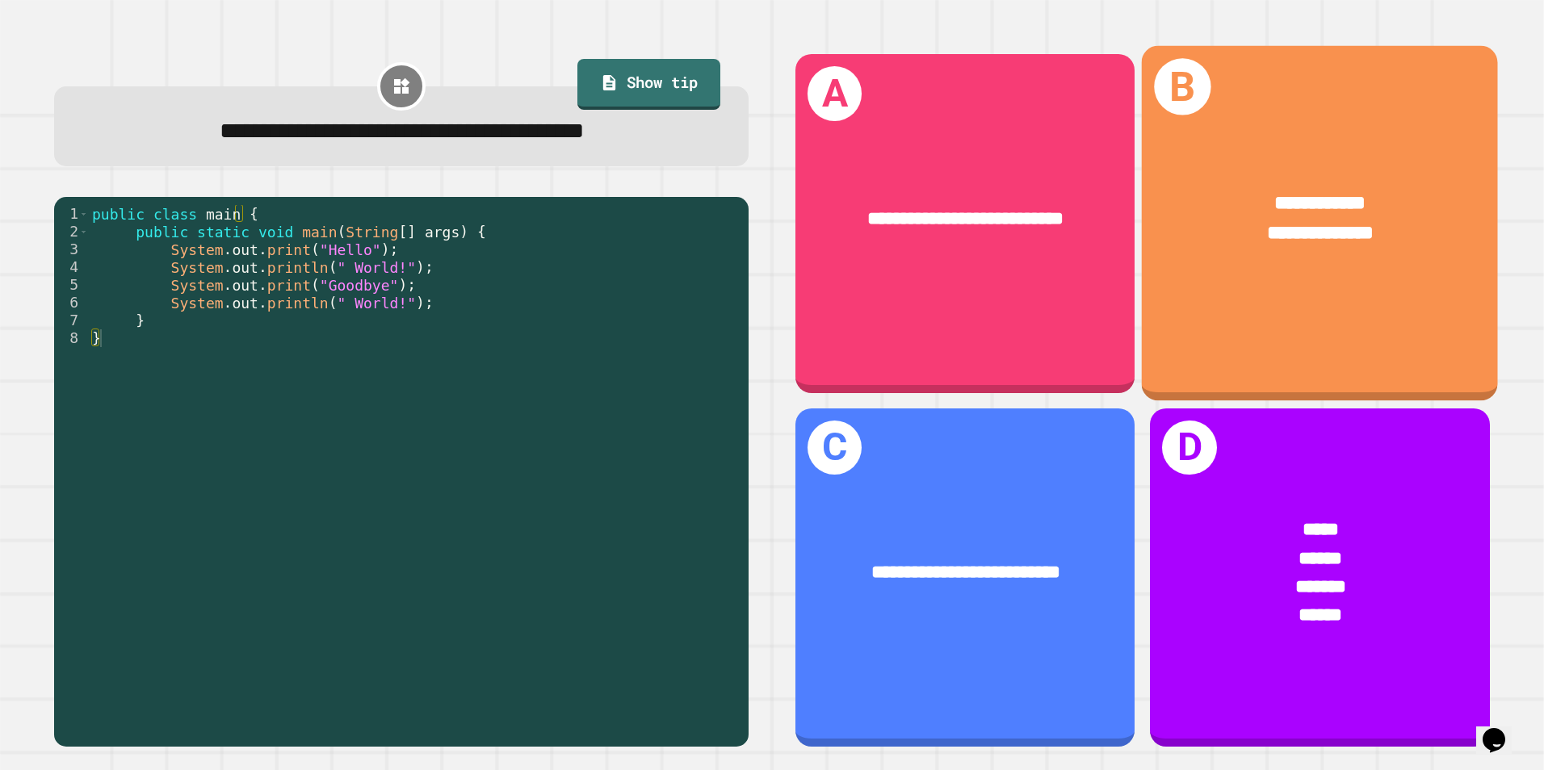
click at [1286, 299] on div "**********" at bounding box center [1320, 223] width 356 height 355
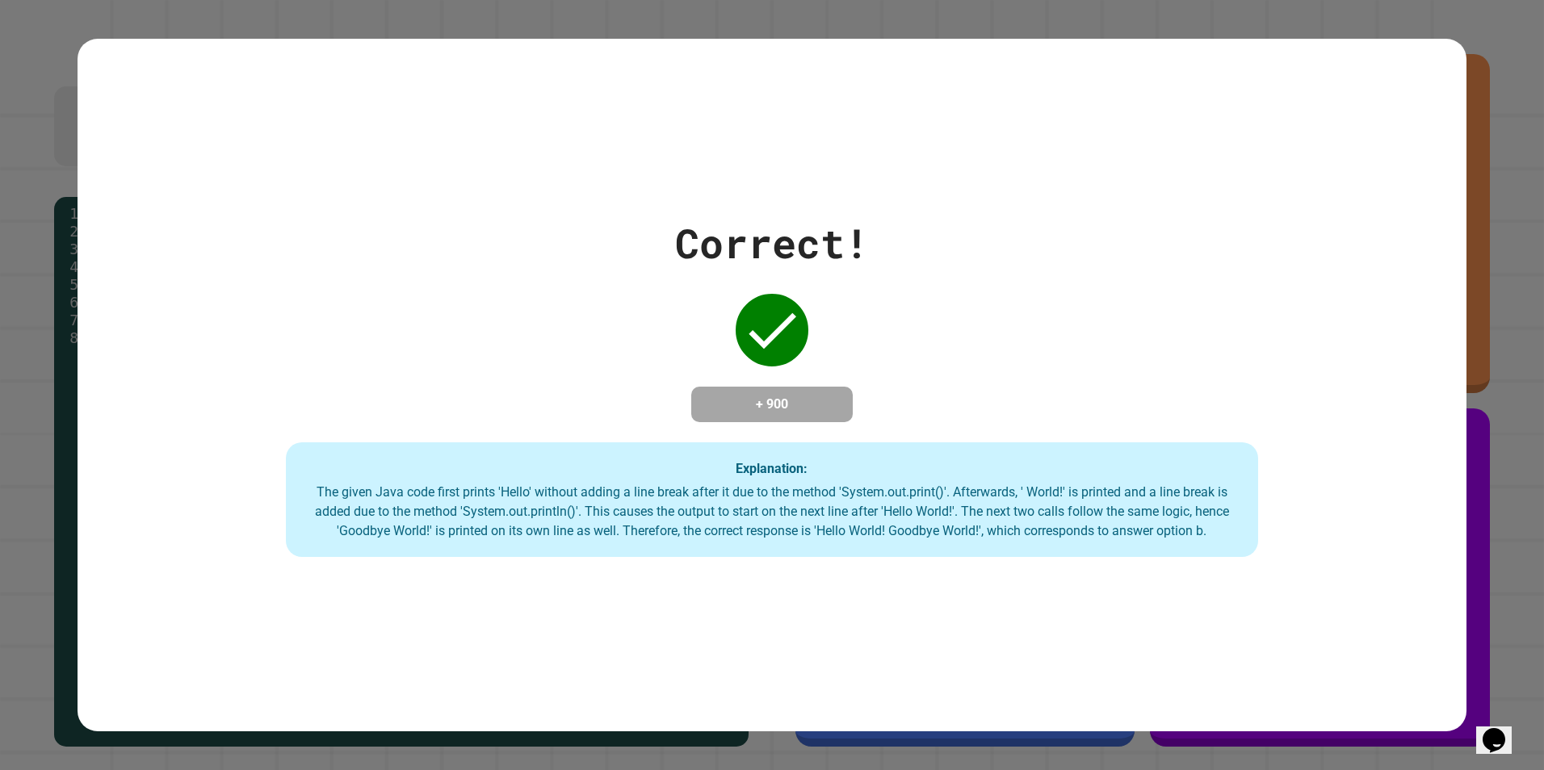
click at [434, 397] on div "Correct! + 900 Explanation: The given Java code first prints 'Hello' without ad…" at bounding box center [773, 385] width 1390 height 344
click at [402, 534] on div "The given Java code first prints 'Hello' without adding a line break after it d…" at bounding box center [772, 512] width 941 height 58
click at [615, 481] on div "Explanation: The given Java code first prints 'Hello' without adding a line bre…" at bounding box center [772, 500] width 973 height 115
click at [709, 418] on div "+ 900" at bounding box center [772, 405] width 162 height 36
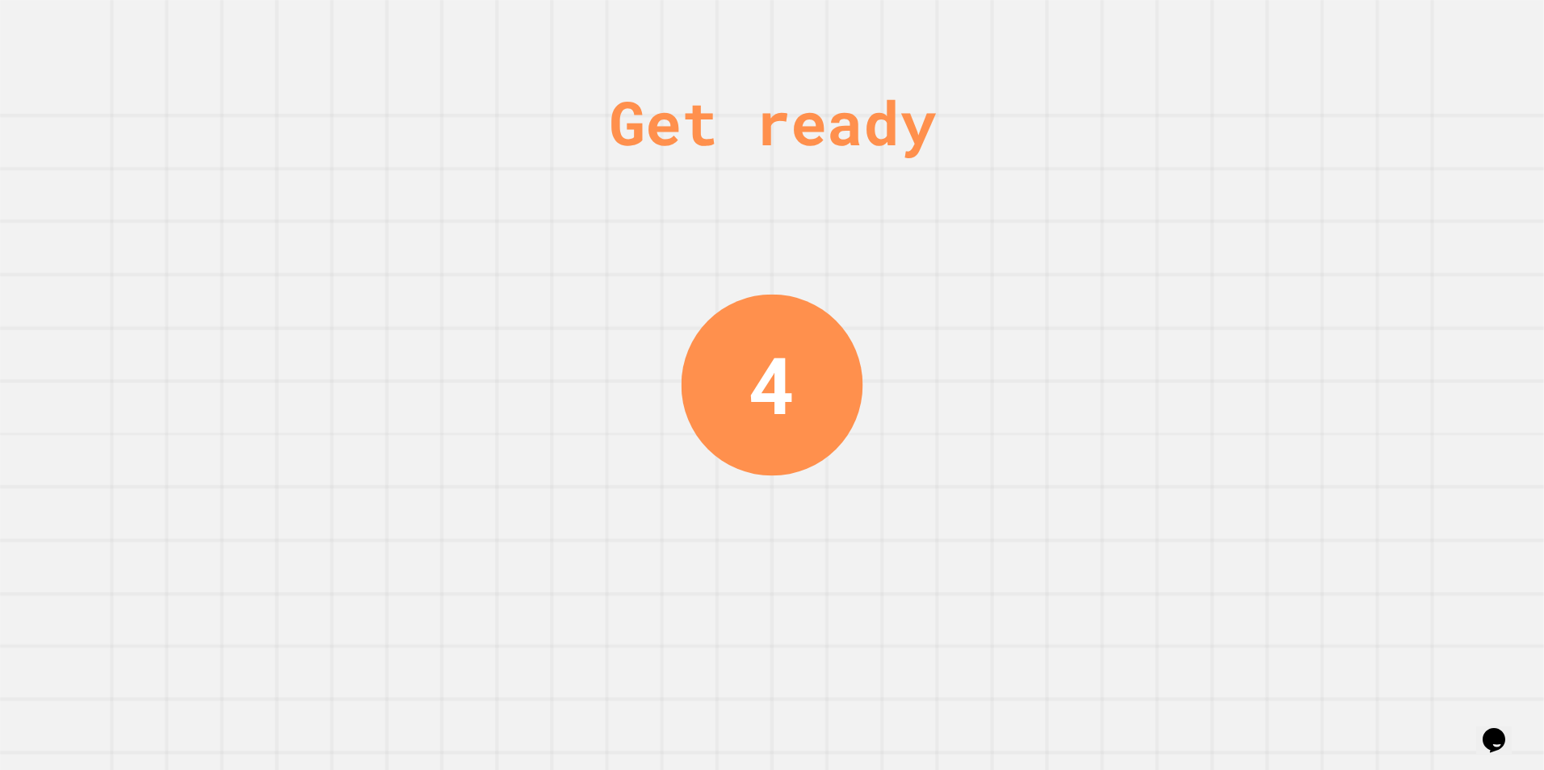
click at [1357, 245] on div "Get ready 4" at bounding box center [772, 385] width 1544 height 770
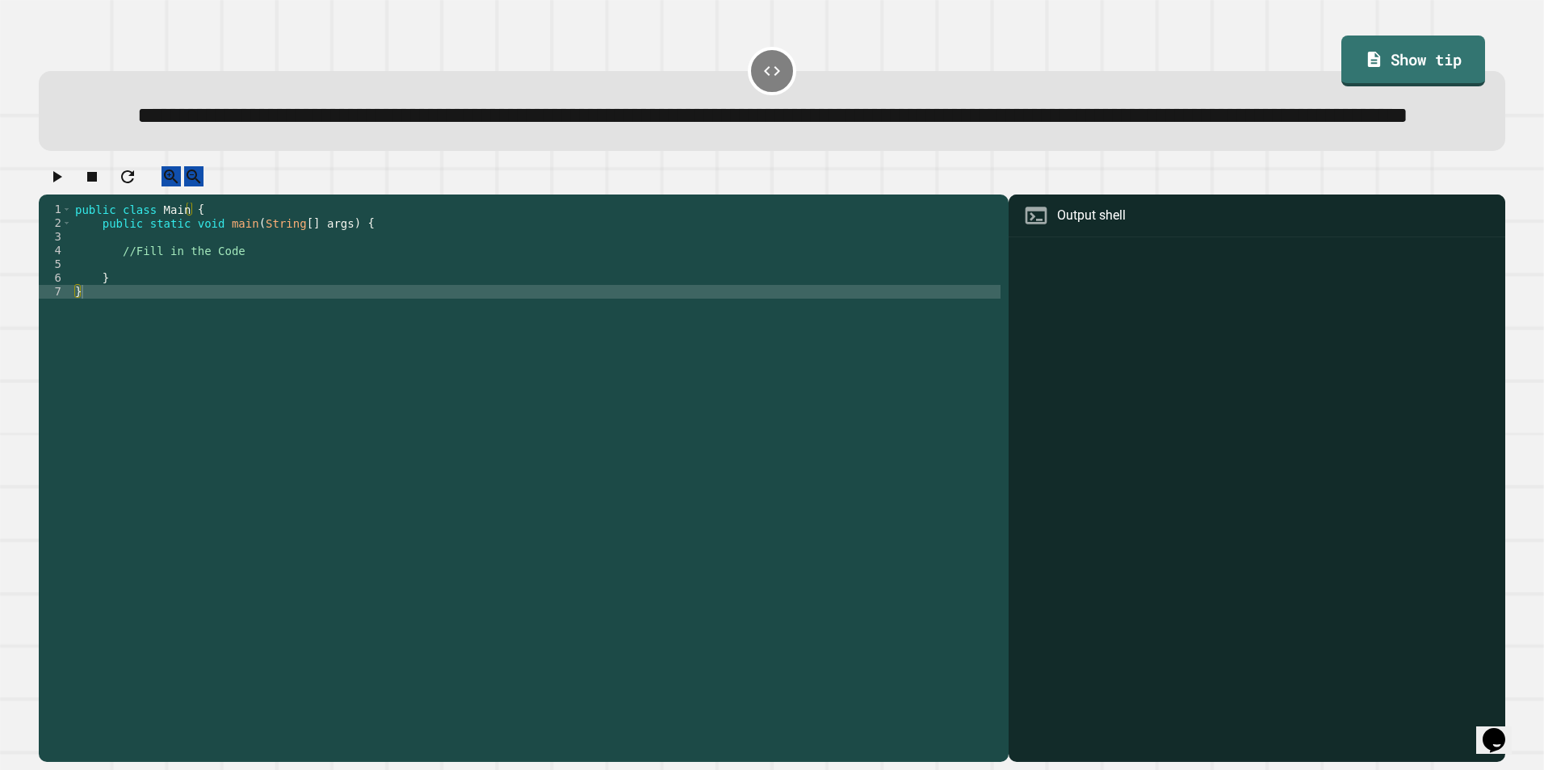
click at [115, 317] on div "public class Main { public static void main ( String [ ] args ) { //Fill in the…" at bounding box center [536, 450] width 929 height 494
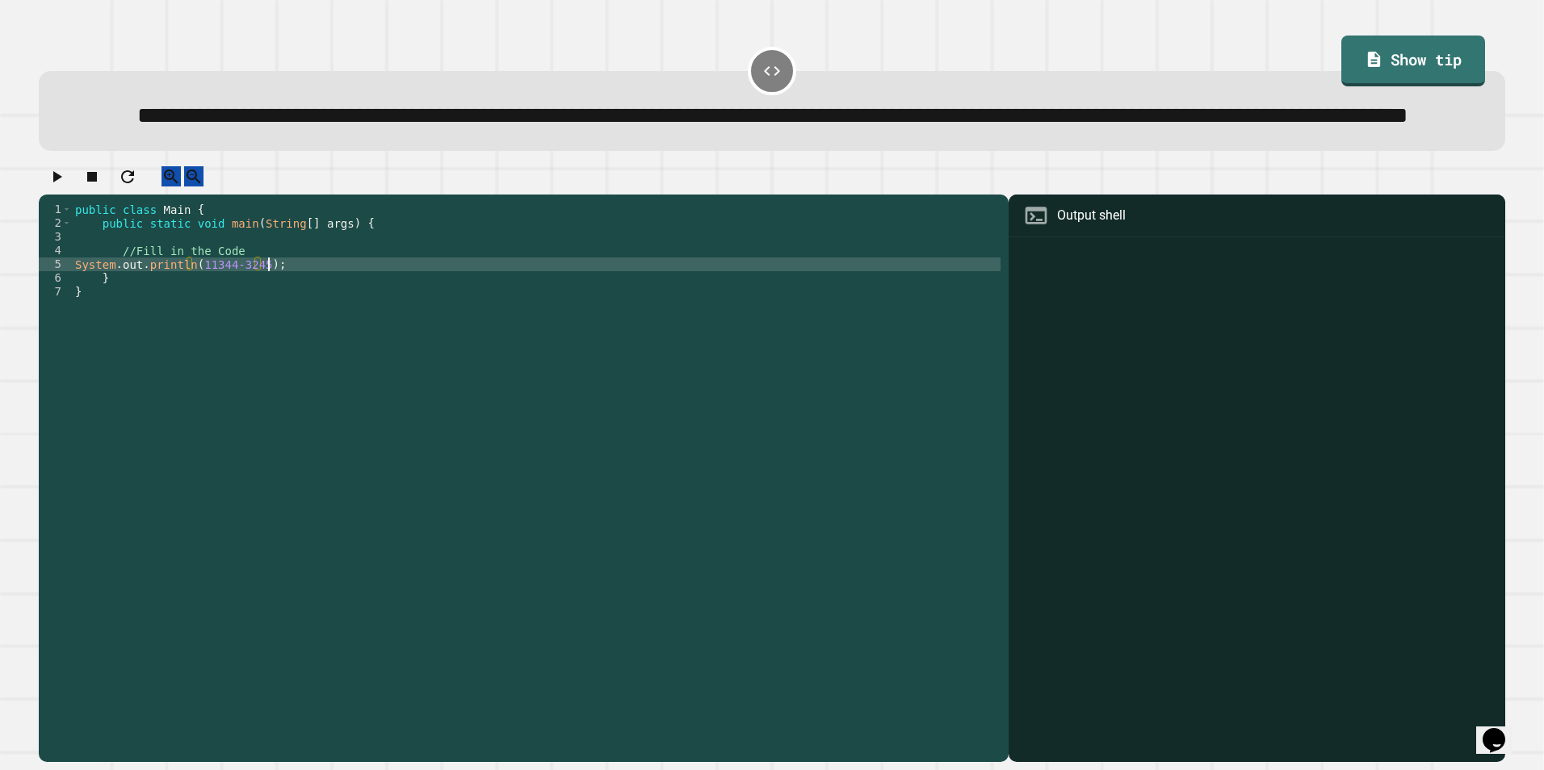
scroll to position [0, 13]
type textarea "**********"
click at [52, 187] on button "button" at bounding box center [56, 176] width 19 height 20
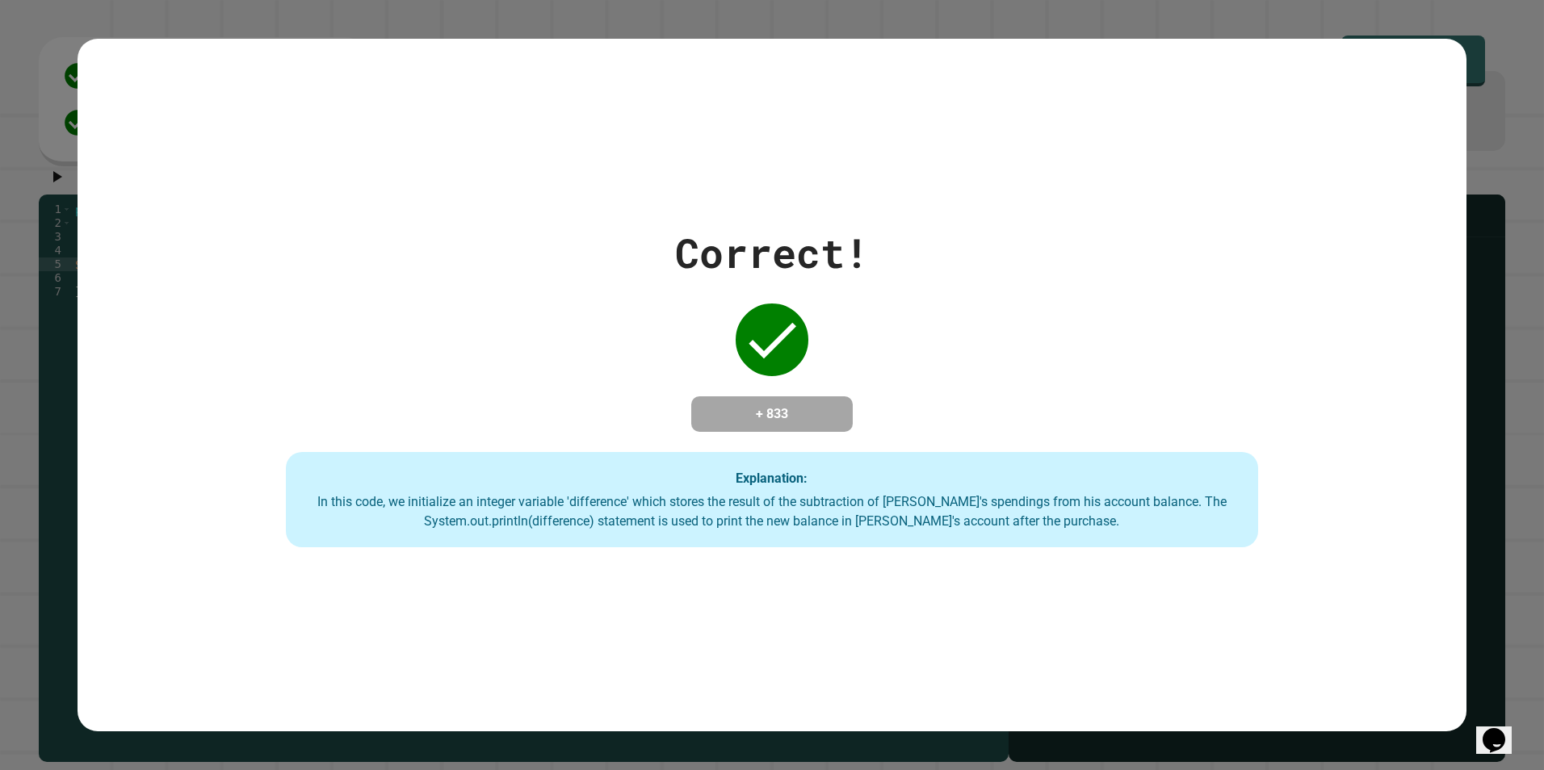
click at [1143, 269] on div "Correct! + 833 Explanation: In this code, we initialize an integer variable 'di…" at bounding box center [773, 385] width 1390 height 325
drag, startPoint x: 1163, startPoint y: 284, endPoint x: 1137, endPoint y: 325, distance: 48.6
click at [1163, 284] on div "Correct! + 833 Explanation: In this code, we initialize an integer variable 'di…" at bounding box center [773, 385] width 1390 height 325
click at [446, 398] on div "Correct! + 833 Explanation: In this code, we initialize an integer variable 'di…" at bounding box center [773, 385] width 1390 height 325
click at [546, 313] on div "Correct! + 833 Explanation: In this code, we initialize an integer variable 'di…" at bounding box center [773, 385] width 1390 height 325
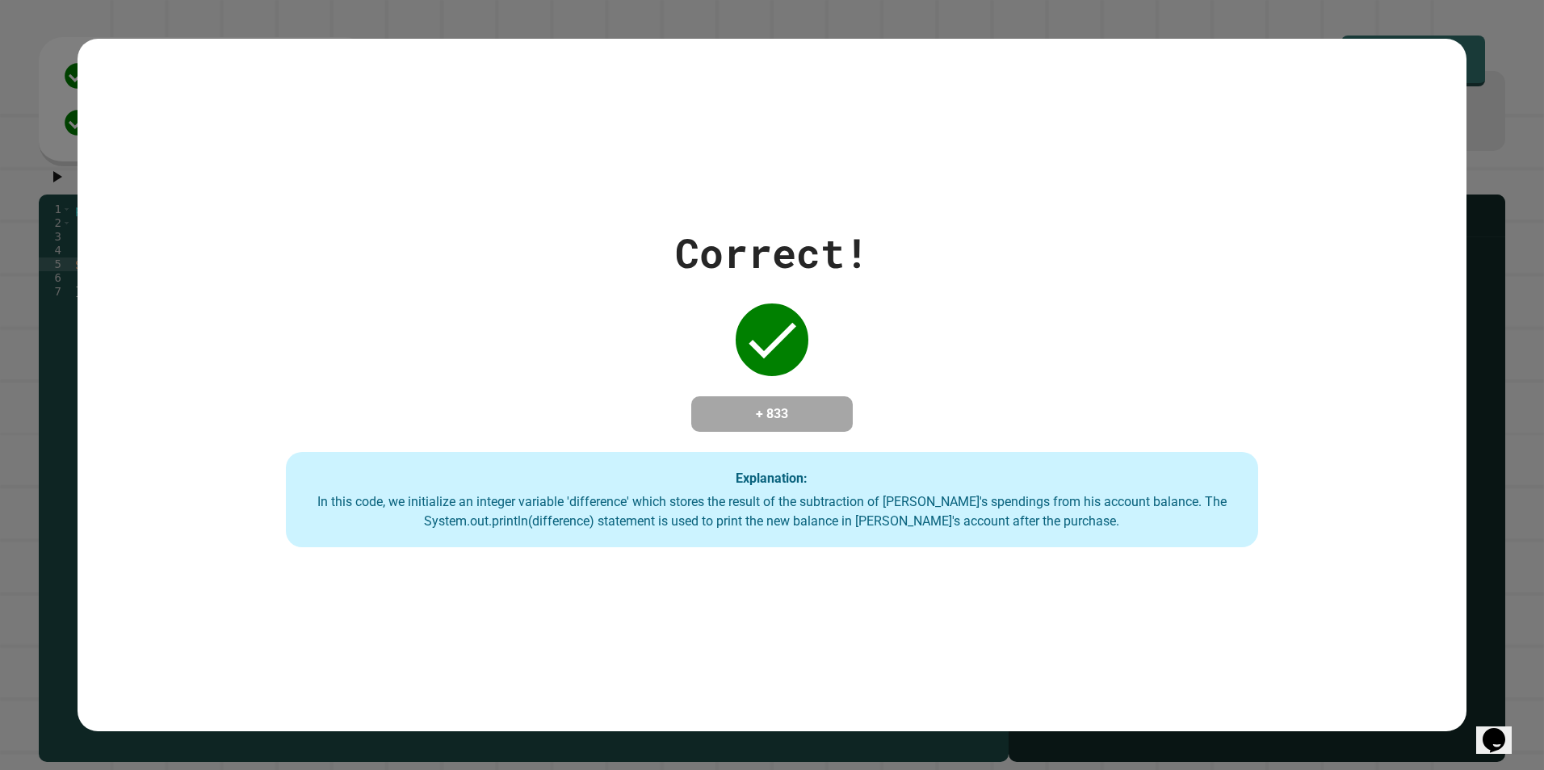
click at [713, 366] on div "Correct! + 833 Explanation: In this code, we initialize an integer variable 'di…" at bounding box center [773, 385] width 1390 height 325
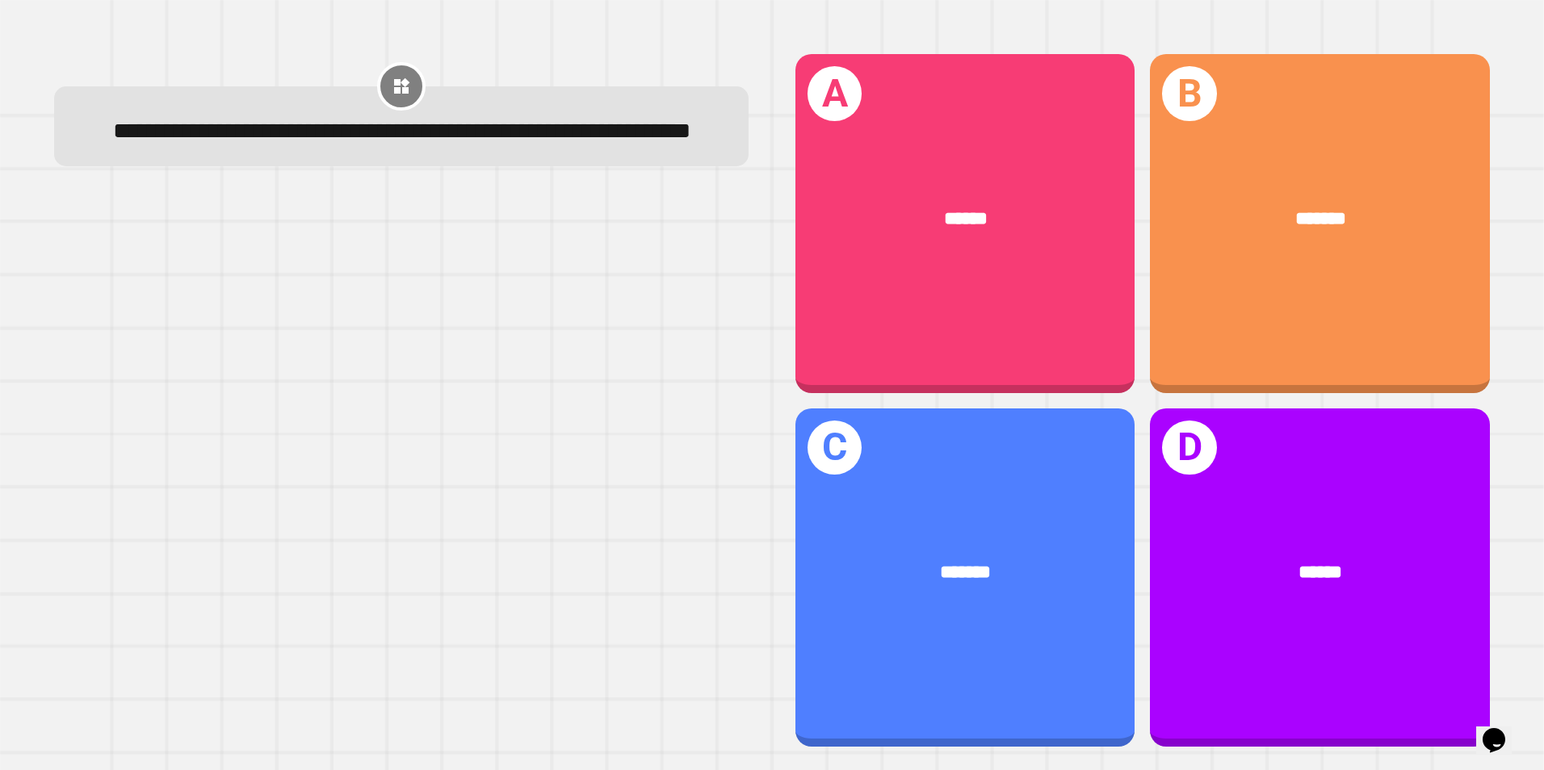
drag, startPoint x: 798, startPoint y: 220, endPoint x: 814, endPoint y: 220, distance: 16.2
click at [814, 220] on div "******" at bounding box center [964, 219] width 339 height 103
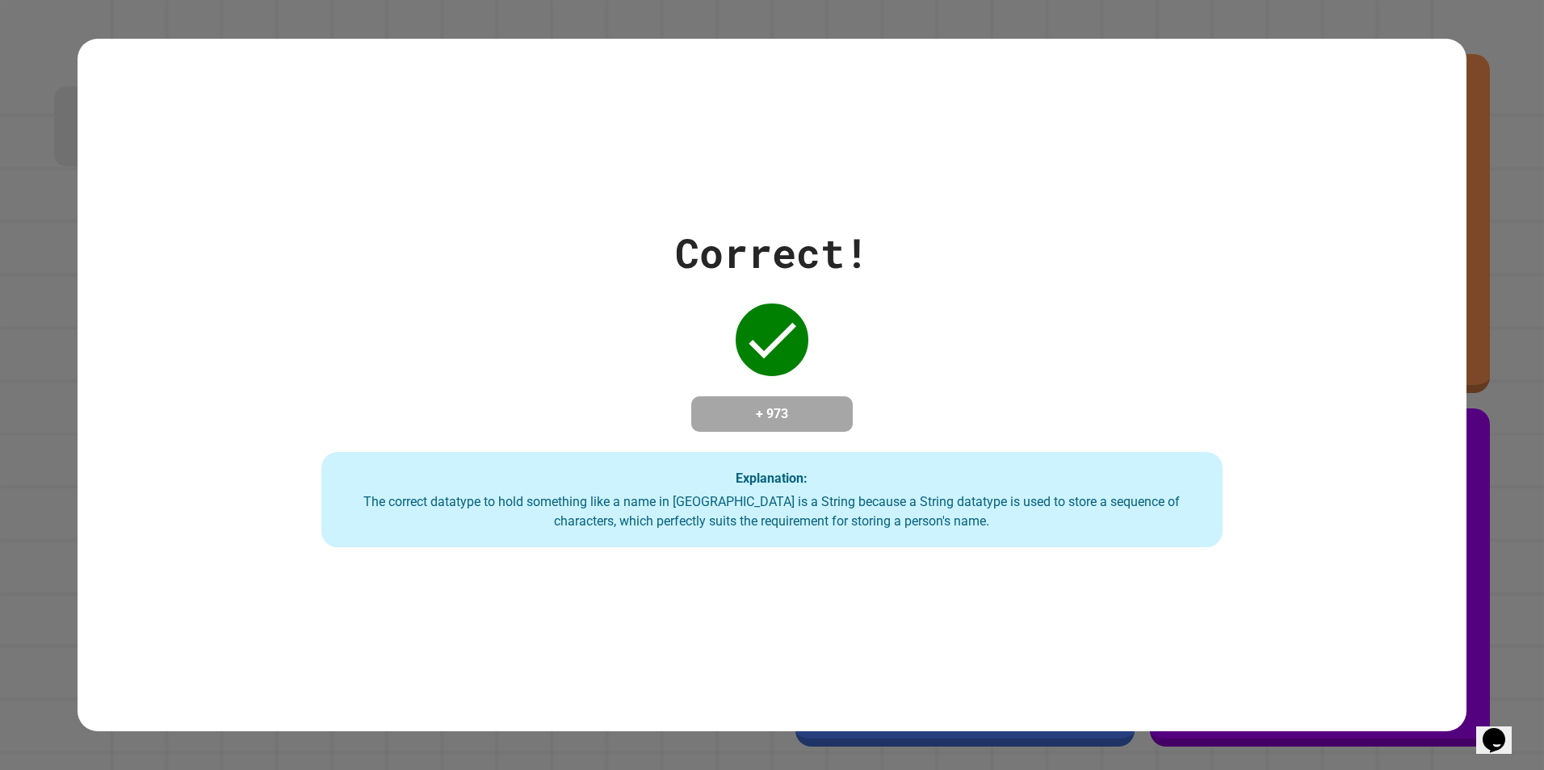
click at [756, 578] on div "Correct! + 973 Explanation: The correct datatype to hold something like a name …" at bounding box center [773, 386] width 1390 height 694
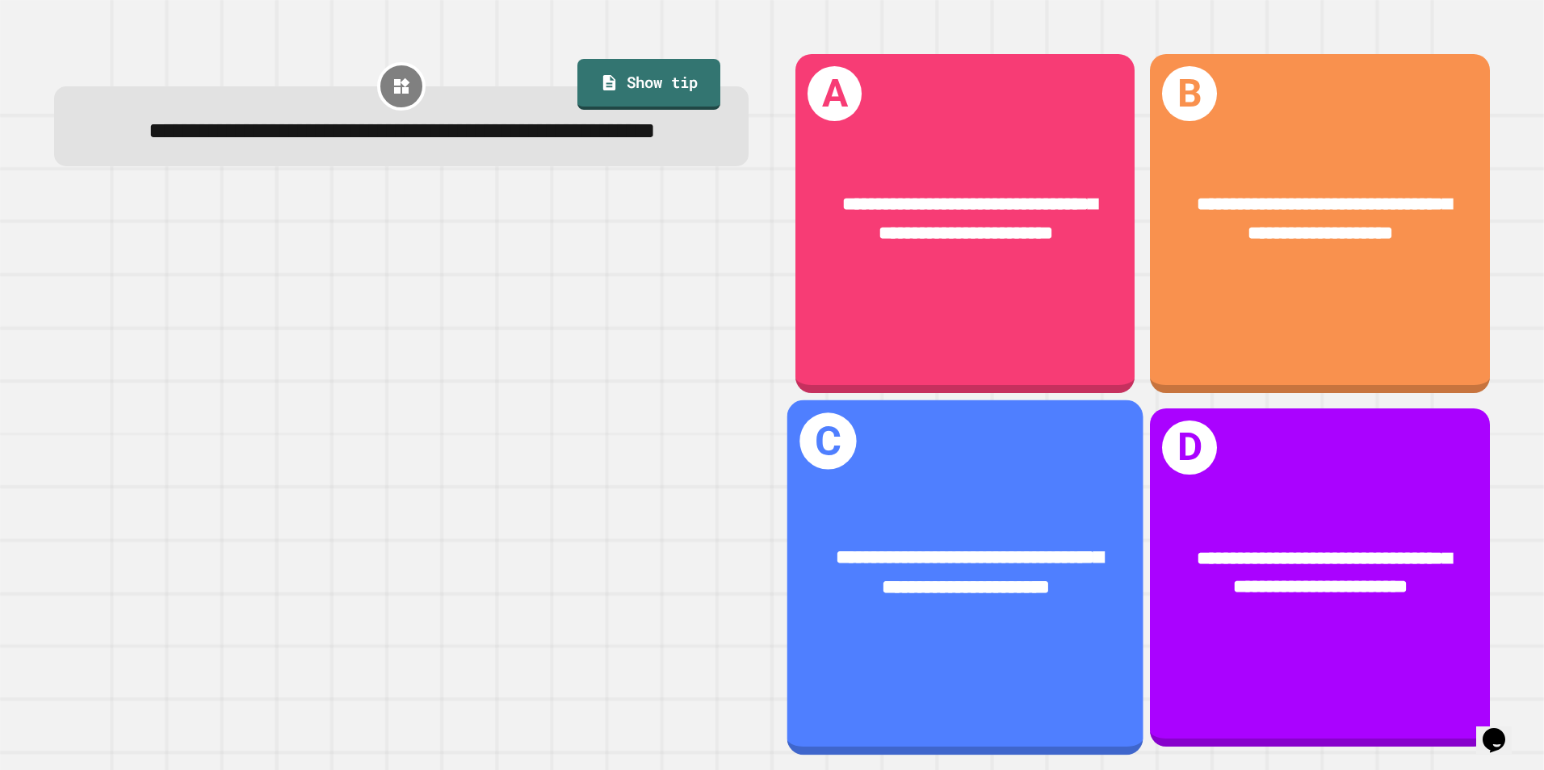
click at [944, 644] on div "**********" at bounding box center [965, 577] width 356 height 355
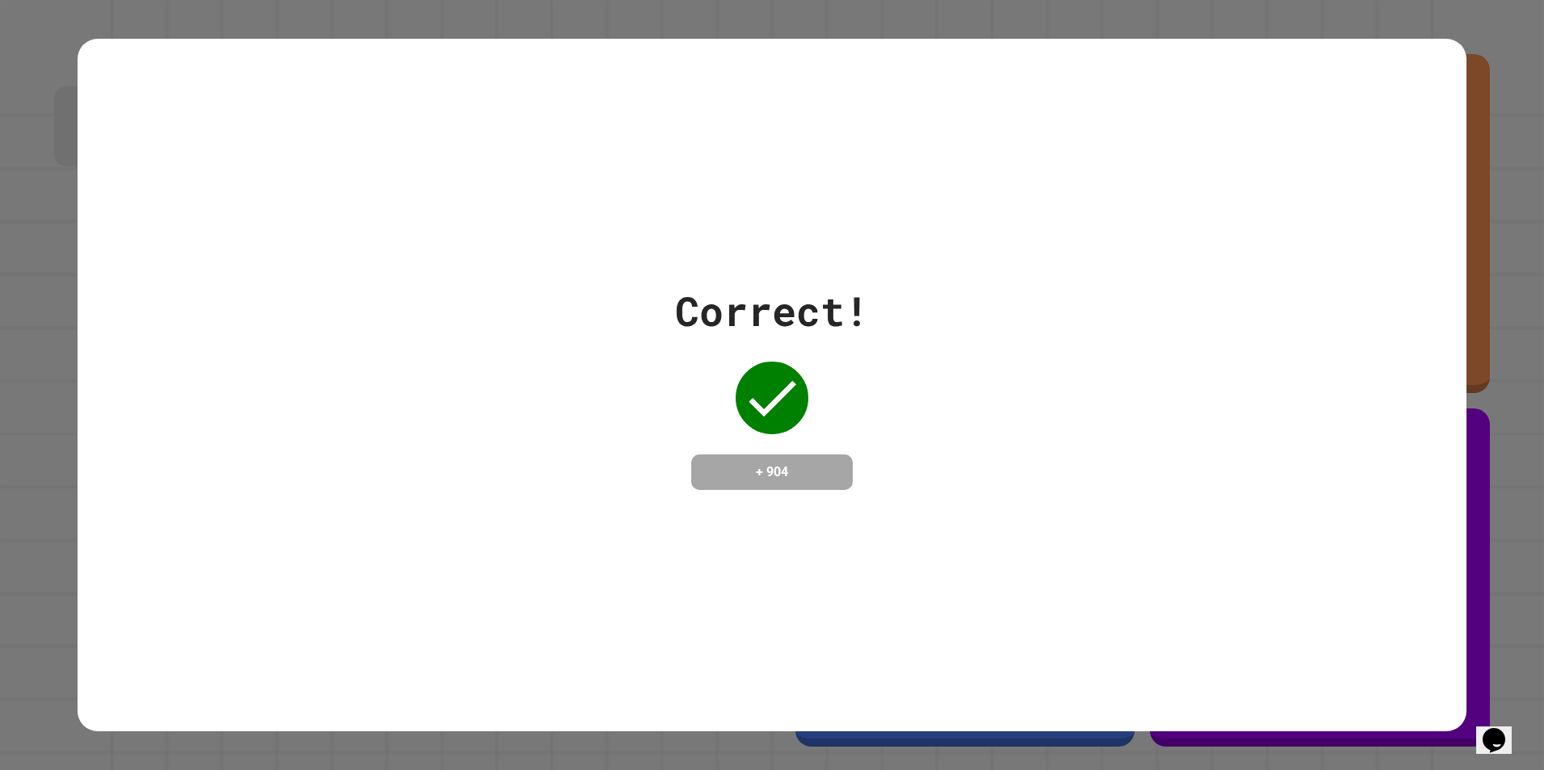
click at [506, 458] on div "Correct! + 904" at bounding box center [773, 385] width 1390 height 209
drag, startPoint x: 752, startPoint y: 466, endPoint x: 808, endPoint y: 462, distance: 55.9
click at [808, 463] on h4 "+ 904" at bounding box center [771, 472] width 129 height 19
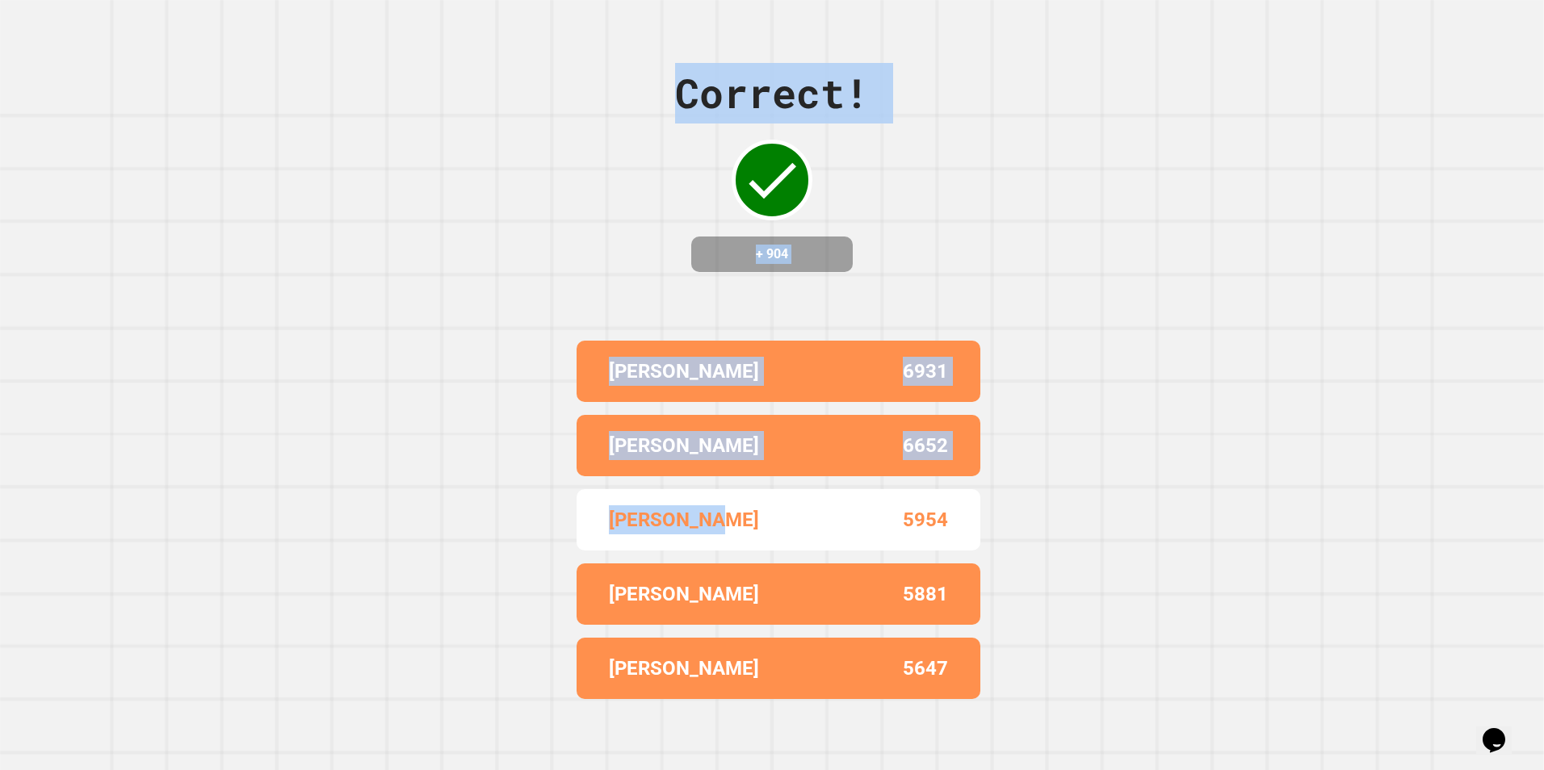
drag, startPoint x: 803, startPoint y: 462, endPoint x: 717, endPoint y: 472, distance: 86.1
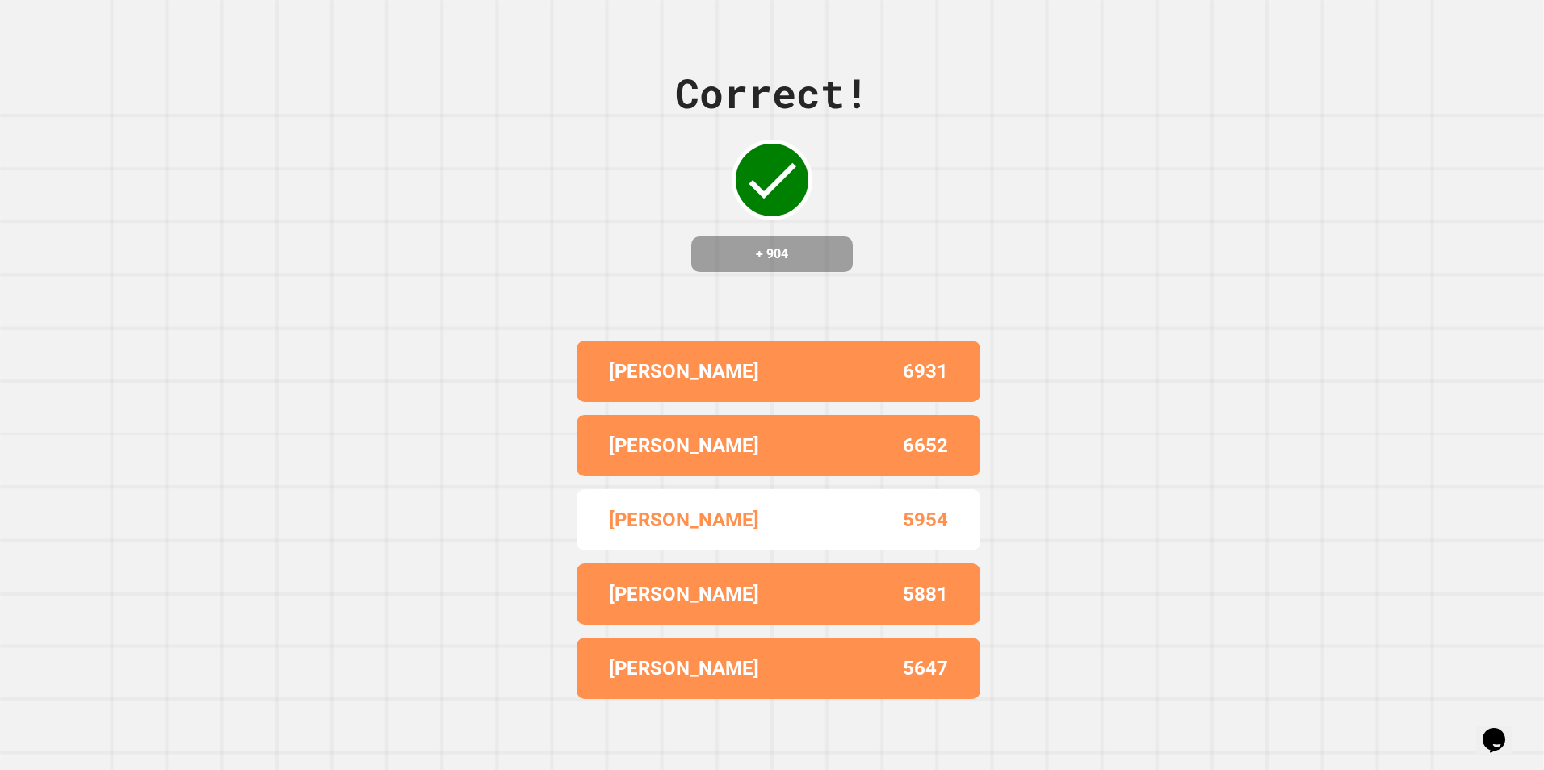
drag, startPoint x: 717, startPoint y: 472, endPoint x: 768, endPoint y: 524, distance: 73.1
click at [768, 524] on div "[PERSON_NAME] 5954" at bounding box center [779, 519] width 404 height 61
drag, startPoint x: 791, startPoint y: 237, endPoint x: 734, endPoint y: 241, distance: 57.5
click at [734, 245] on h4 "+ 904" at bounding box center [771, 254] width 129 height 19
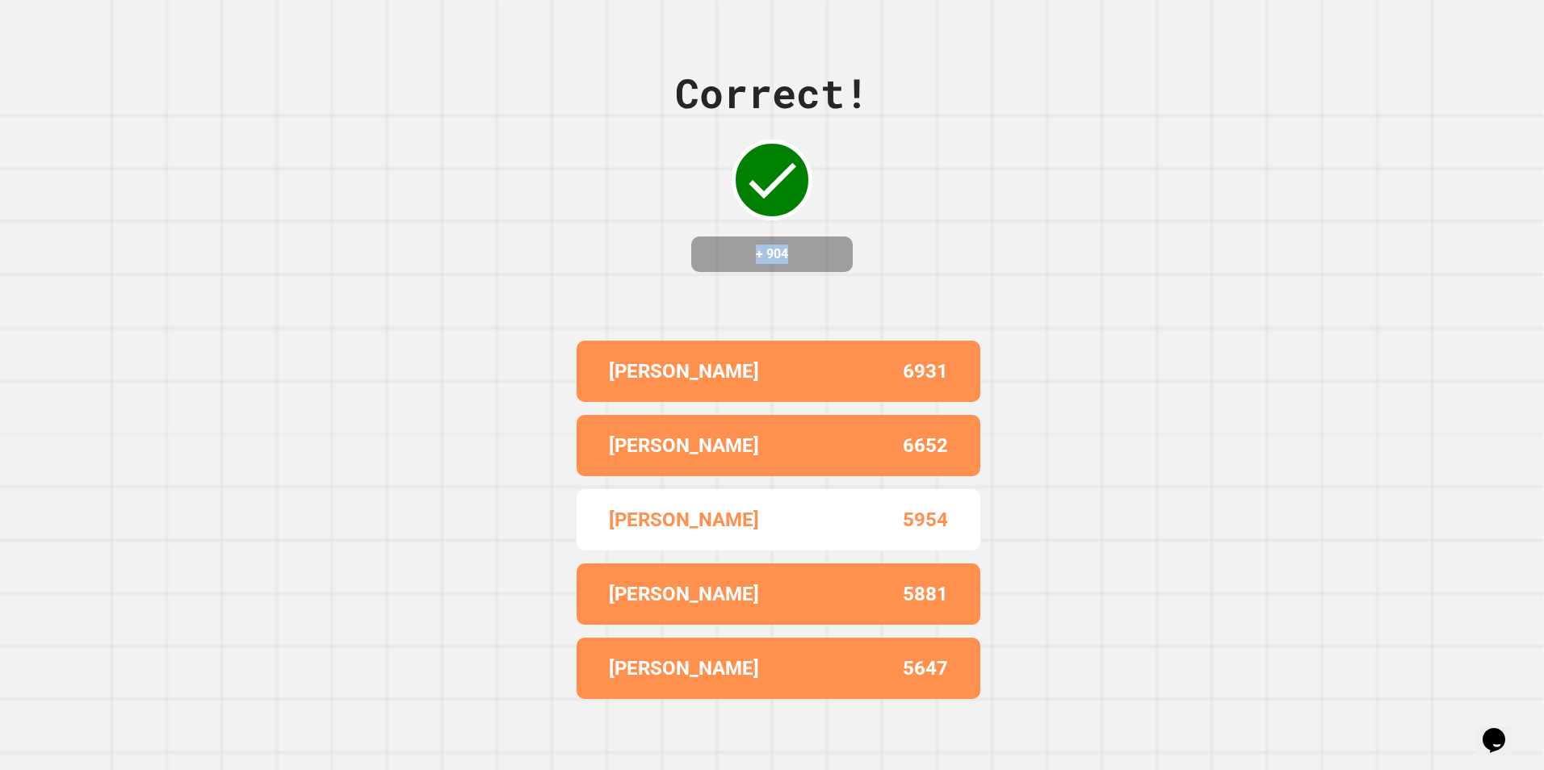
drag, startPoint x: 737, startPoint y: 247, endPoint x: 808, endPoint y: 241, distance: 71.3
click at [808, 245] on h4 "+ 904" at bounding box center [771, 254] width 129 height 19
drag, startPoint x: 808, startPoint y: 241, endPoint x: 787, endPoint y: 242, distance: 21.8
click at [787, 245] on h4 "+ 904" at bounding box center [771, 254] width 129 height 19
click at [786, 245] on h4 "+ 904" at bounding box center [771, 254] width 129 height 19
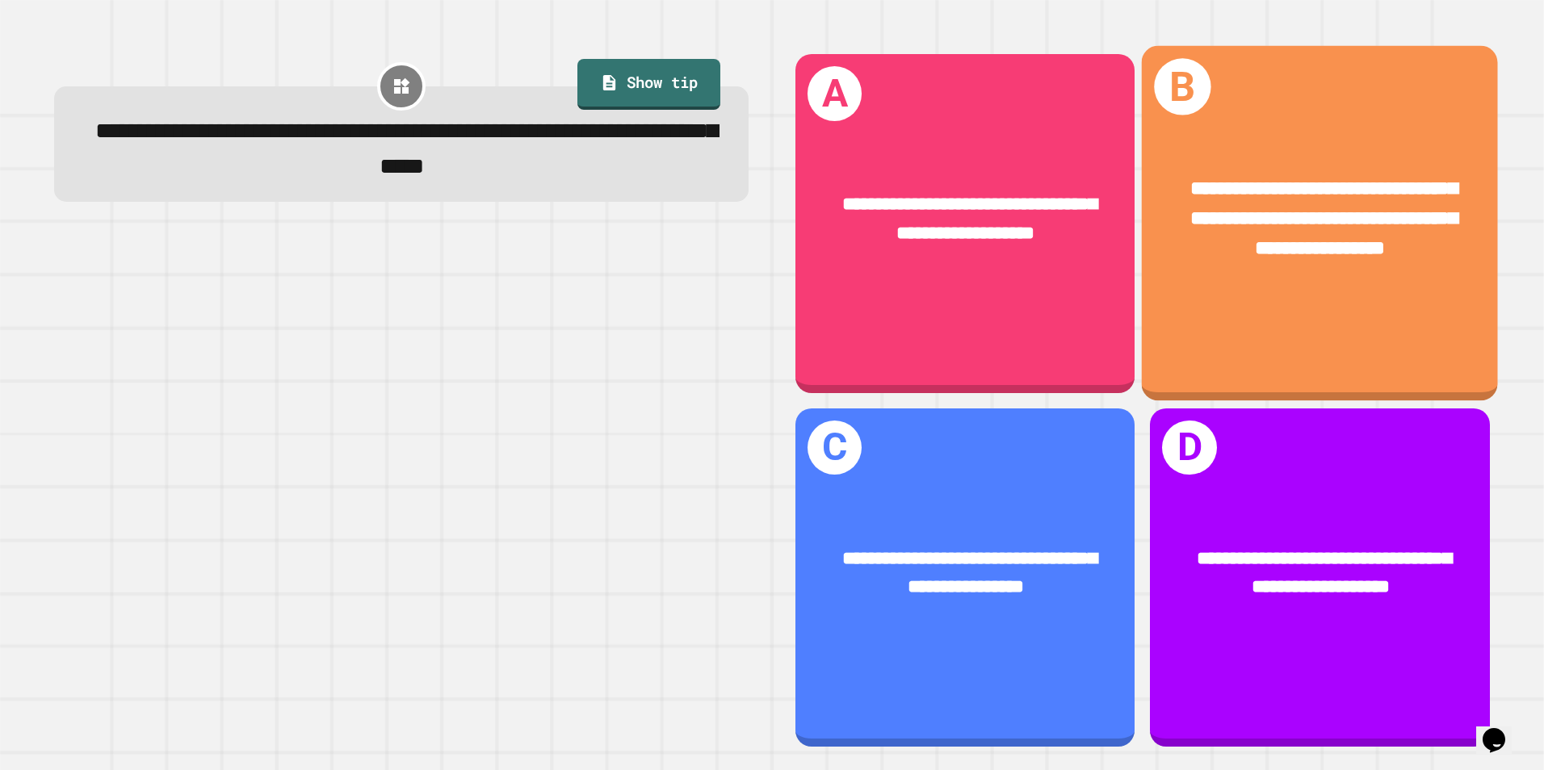
click at [1215, 308] on div "**********" at bounding box center [1320, 223] width 356 height 355
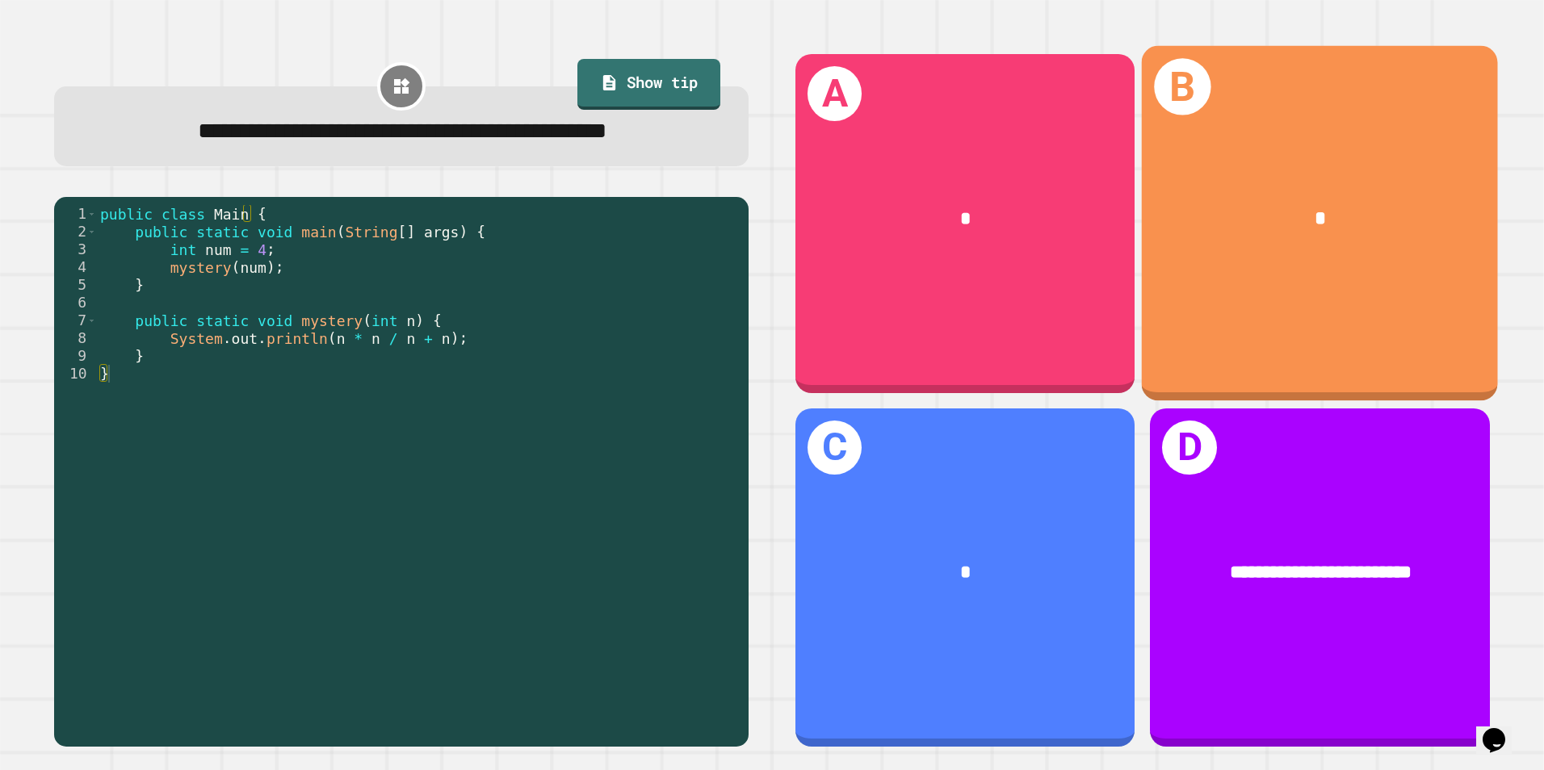
click at [1222, 231] on div "*" at bounding box center [1320, 219] width 356 height 107
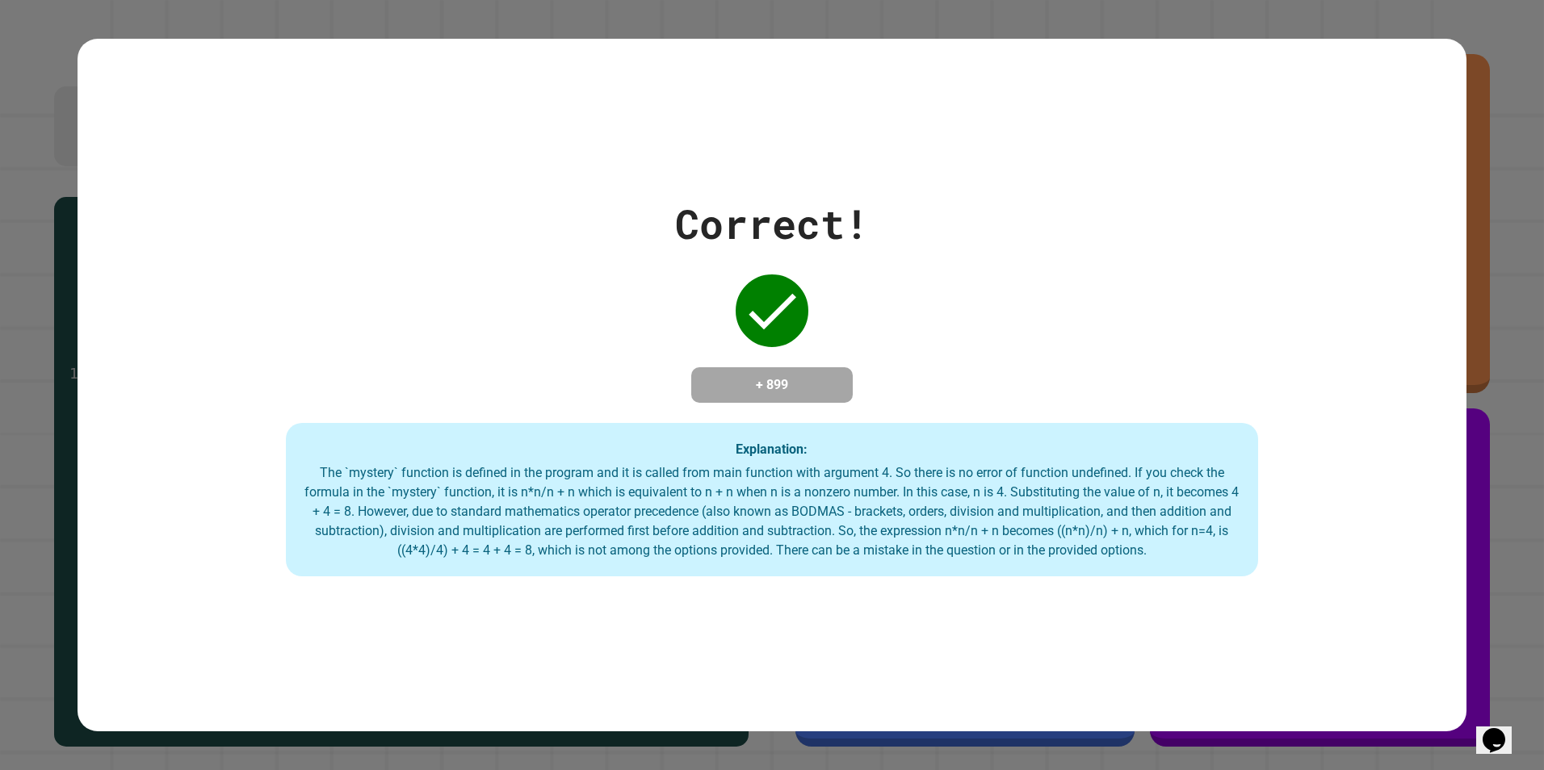
click at [598, 340] on div "Correct! + 899 Explanation: The `mystery` function is defined in the program an…" at bounding box center [773, 385] width 1390 height 383
click at [559, 340] on div "Correct! + 899 Explanation: The `mystery` function is defined in the program an…" at bounding box center [773, 385] width 1390 height 383
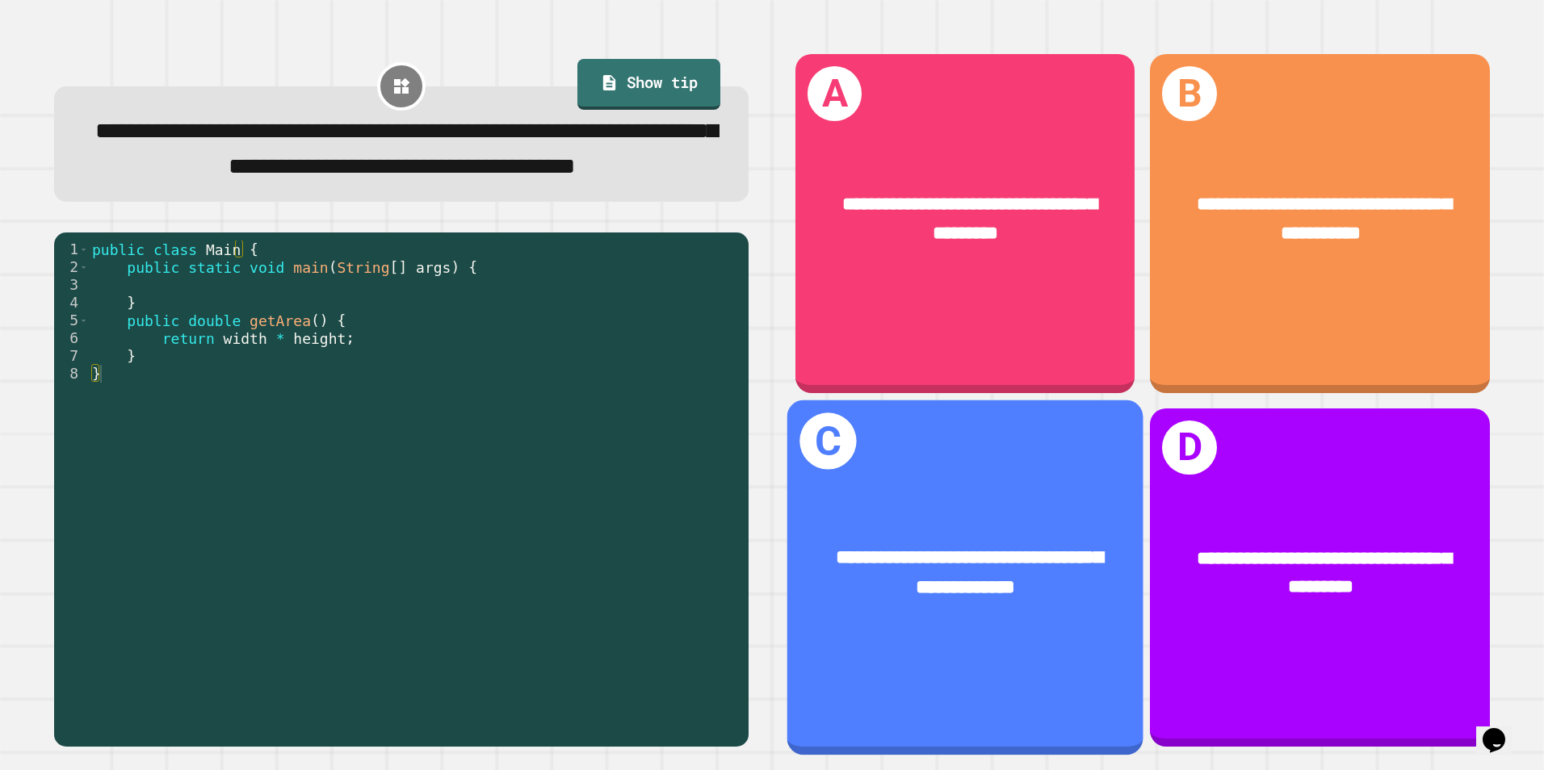
click at [967, 506] on div "**********" at bounding box center [965, 574] width 356 height 138
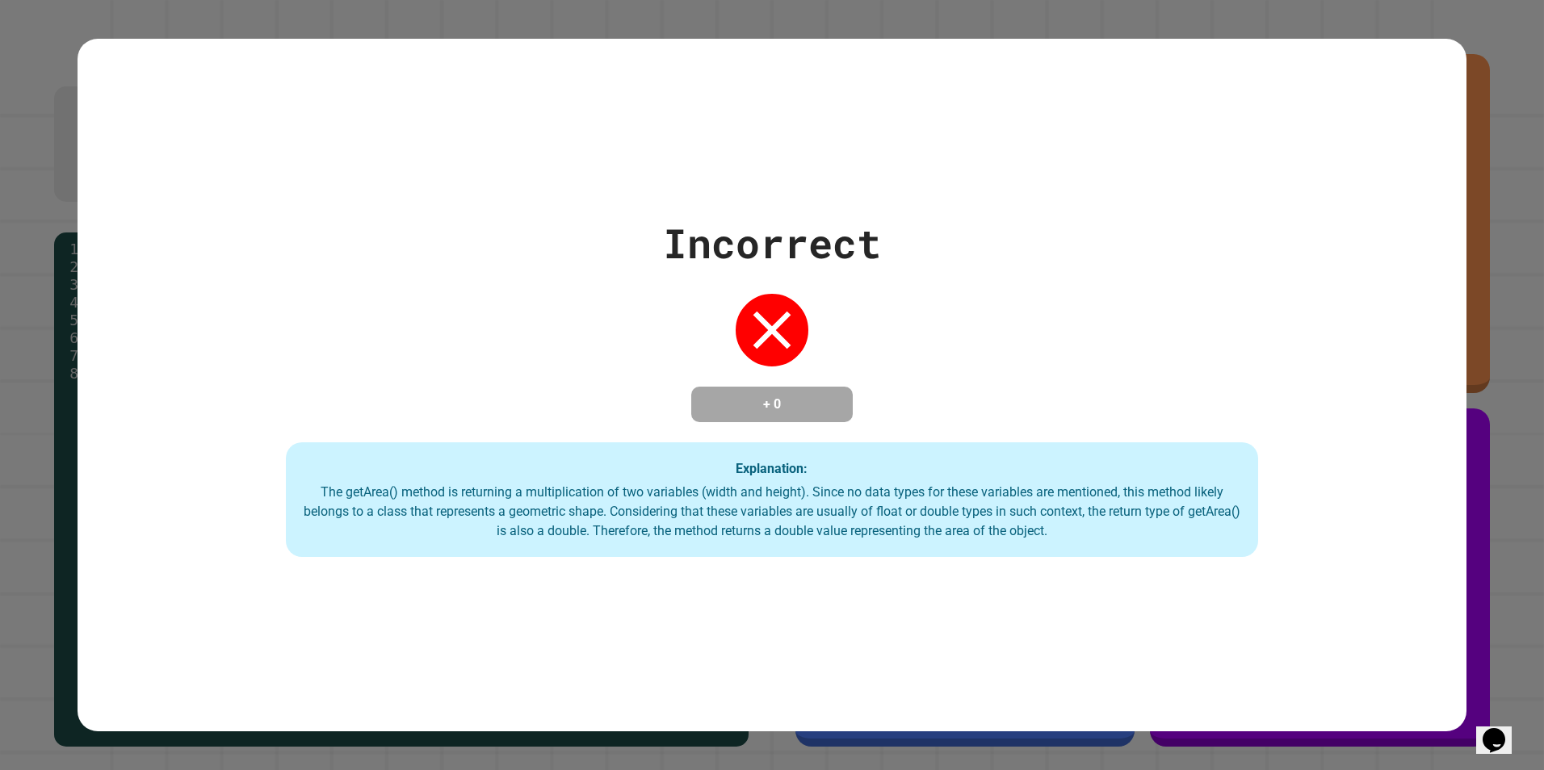
click at [939, 462] on div "Explanation: The getArea() method is returning a multiplication of two variable…" at bounding box center [772, 500] width 973 height 115
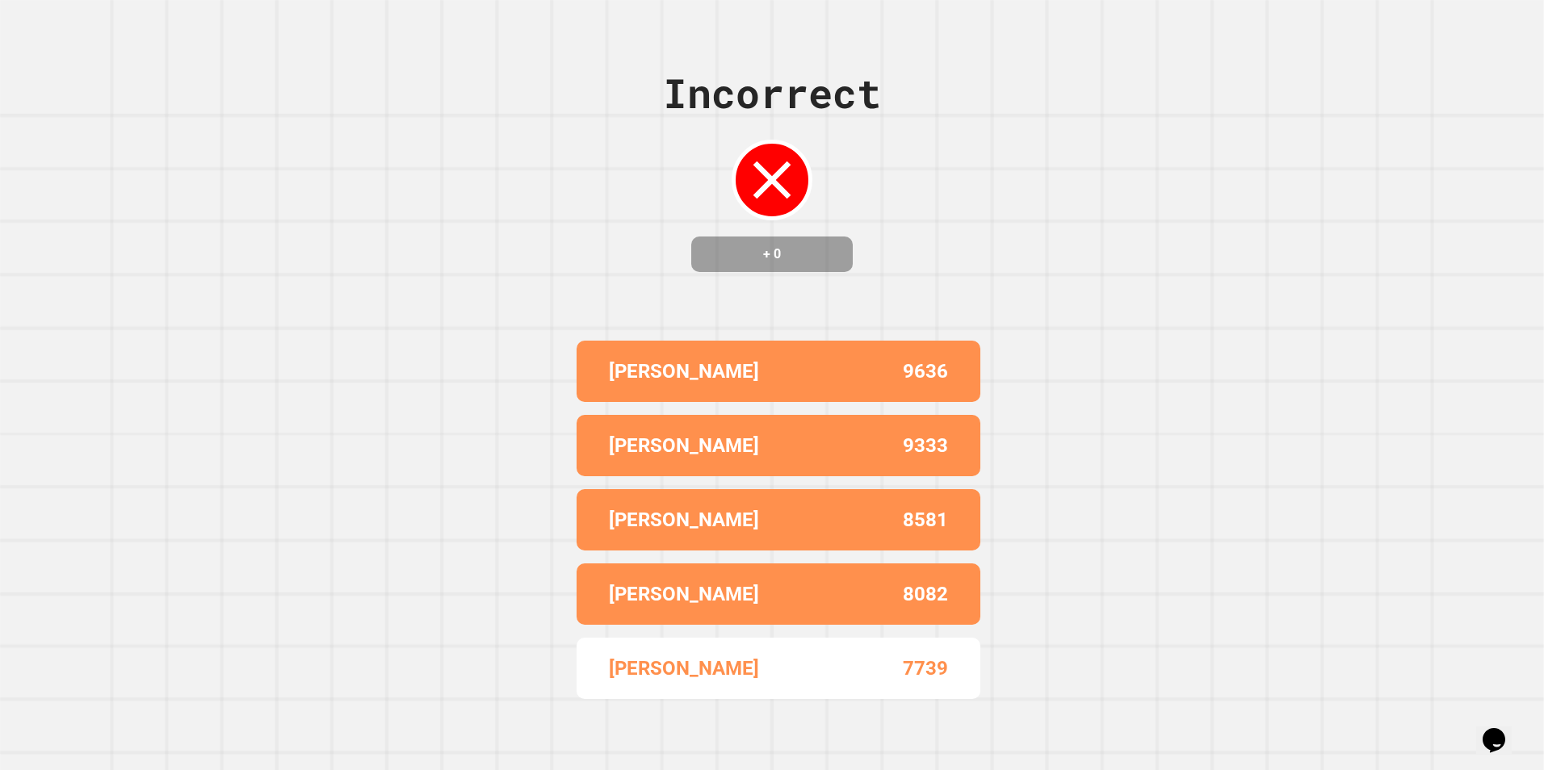
click at [951, 514] on div "[PERSON_NAME] 8581" at bounding box center [779, 519] width 404 height 61
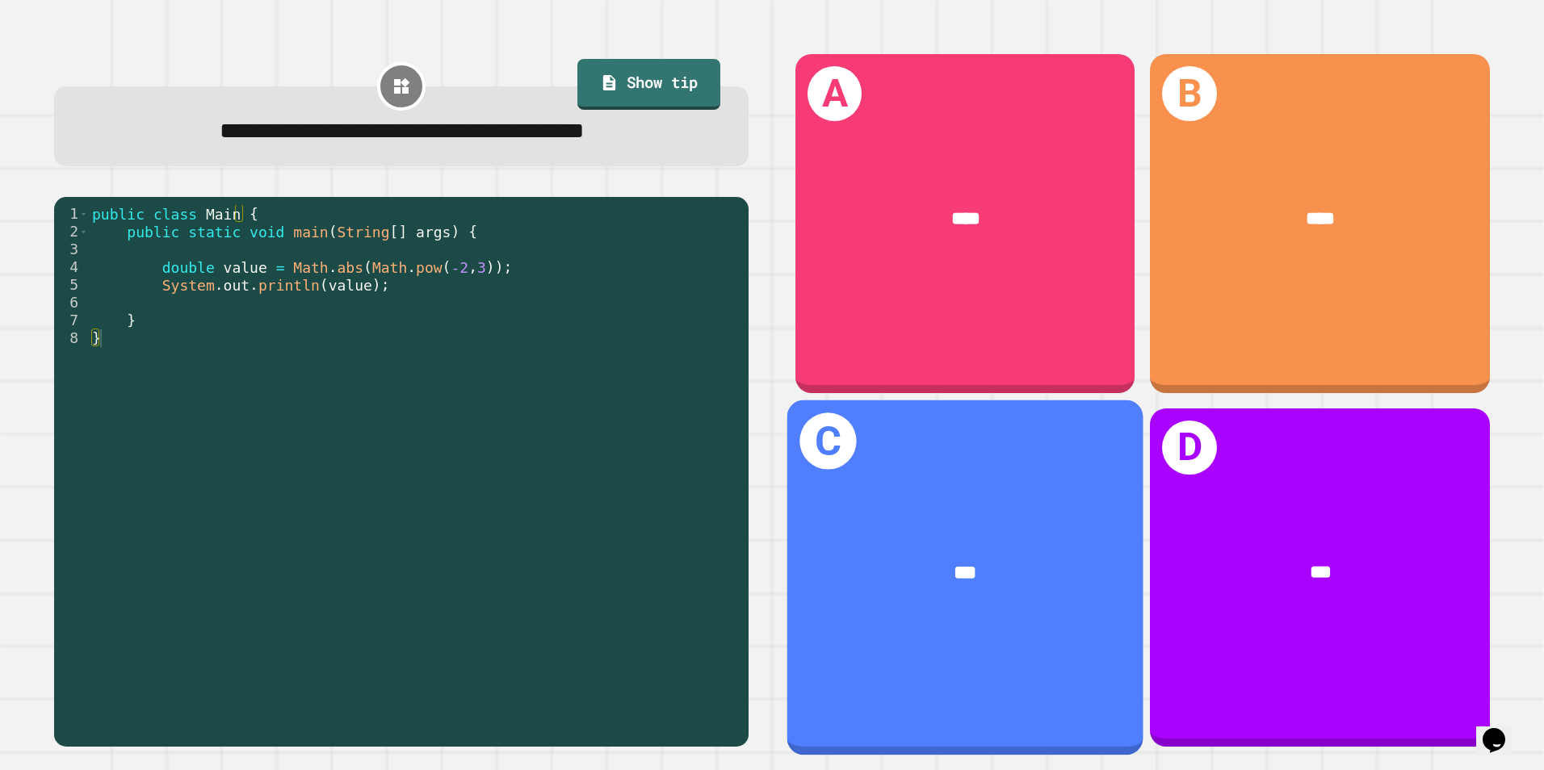
click at [900, 537] on div "***" at bounding box center [965, 572] width 356 height 107
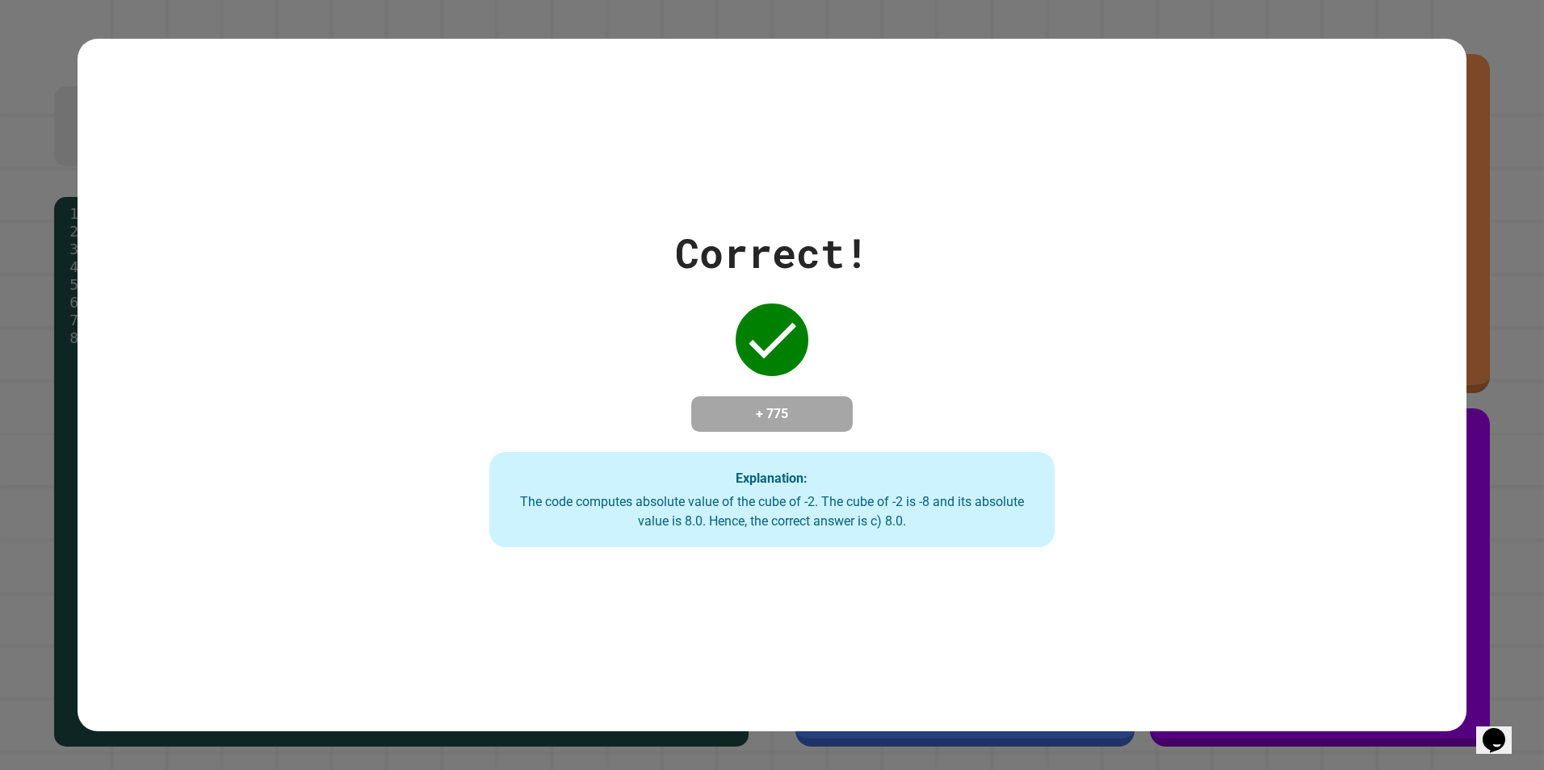
drag, startPoint x: 472, startPoint y: 463, endPoint x: 393, endPoint y: 325, distance: 158.8
click at [393, 325] on div "Correct! + 775 Explanation: The code computes absolute value of the cube of -2.…" at bounding box center [772, 385] width 808 height 325
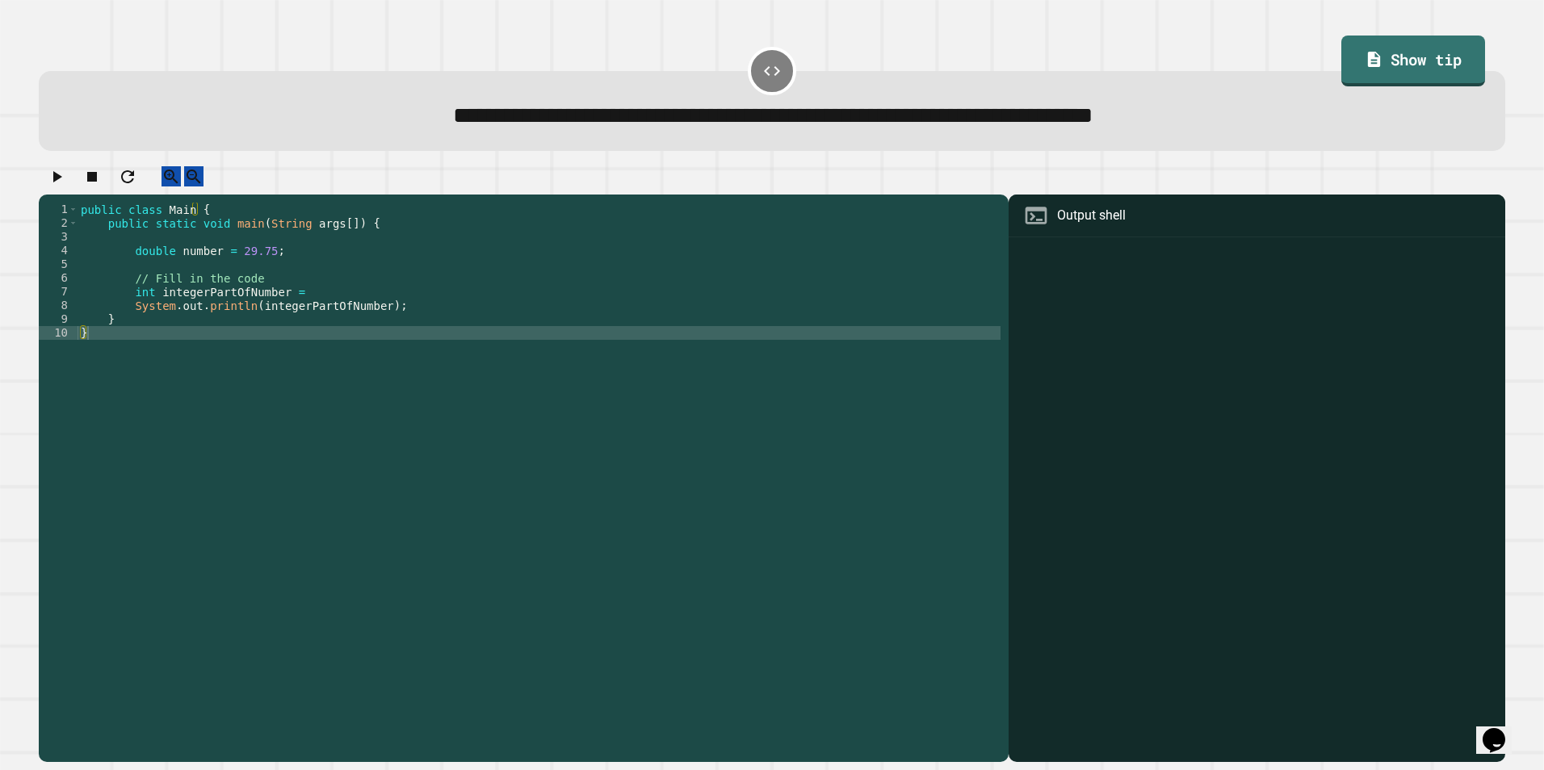
click at [290, 307] on div "public class Main { public static void main ( String args [ ]) { double number …" at bounding box center [539, 464] width 923 height 522
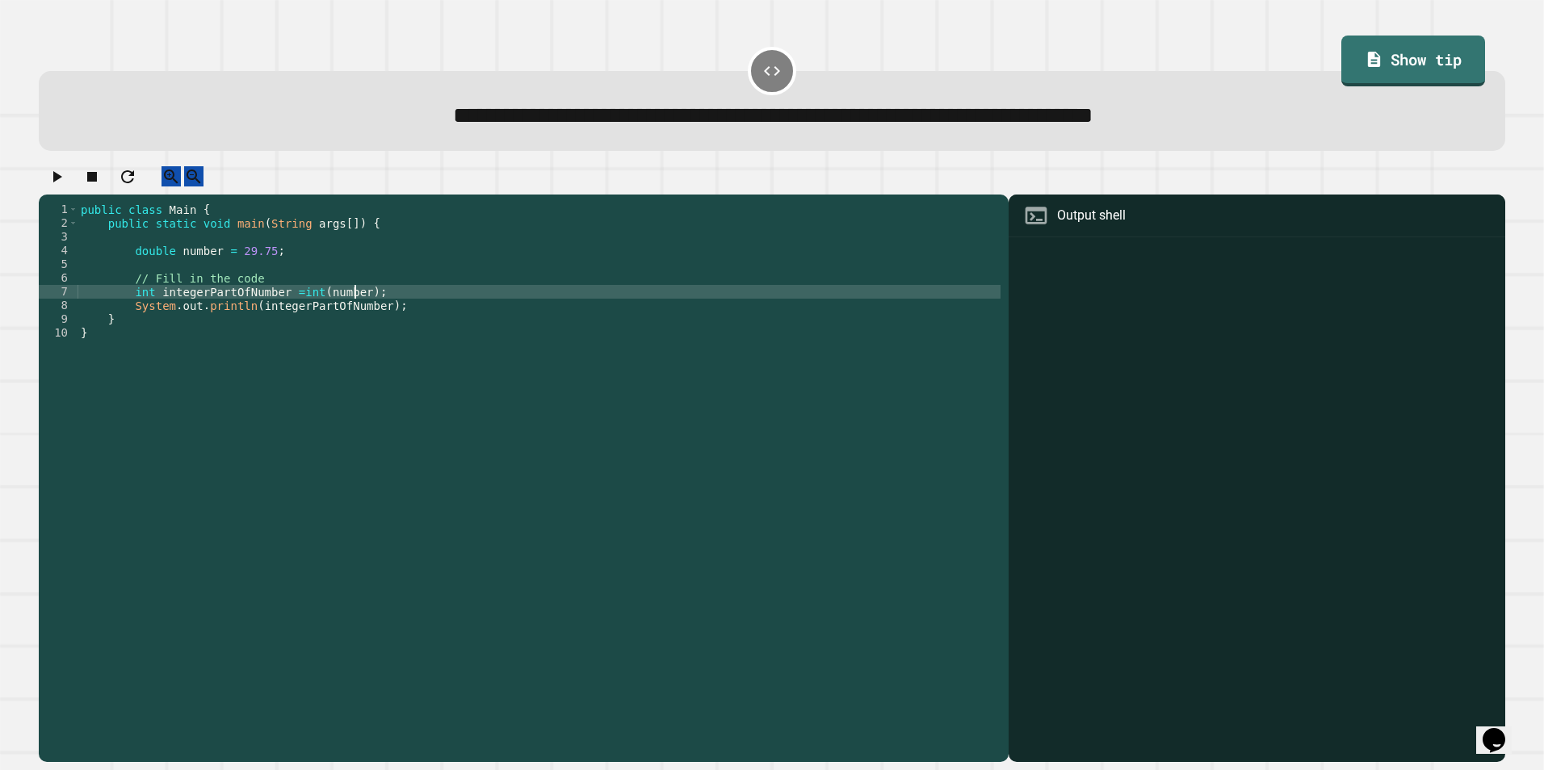
scroll to position [0, 19]
click at [59, 187] on icon "button" at bounding box center [56, 176] width 19 height 19
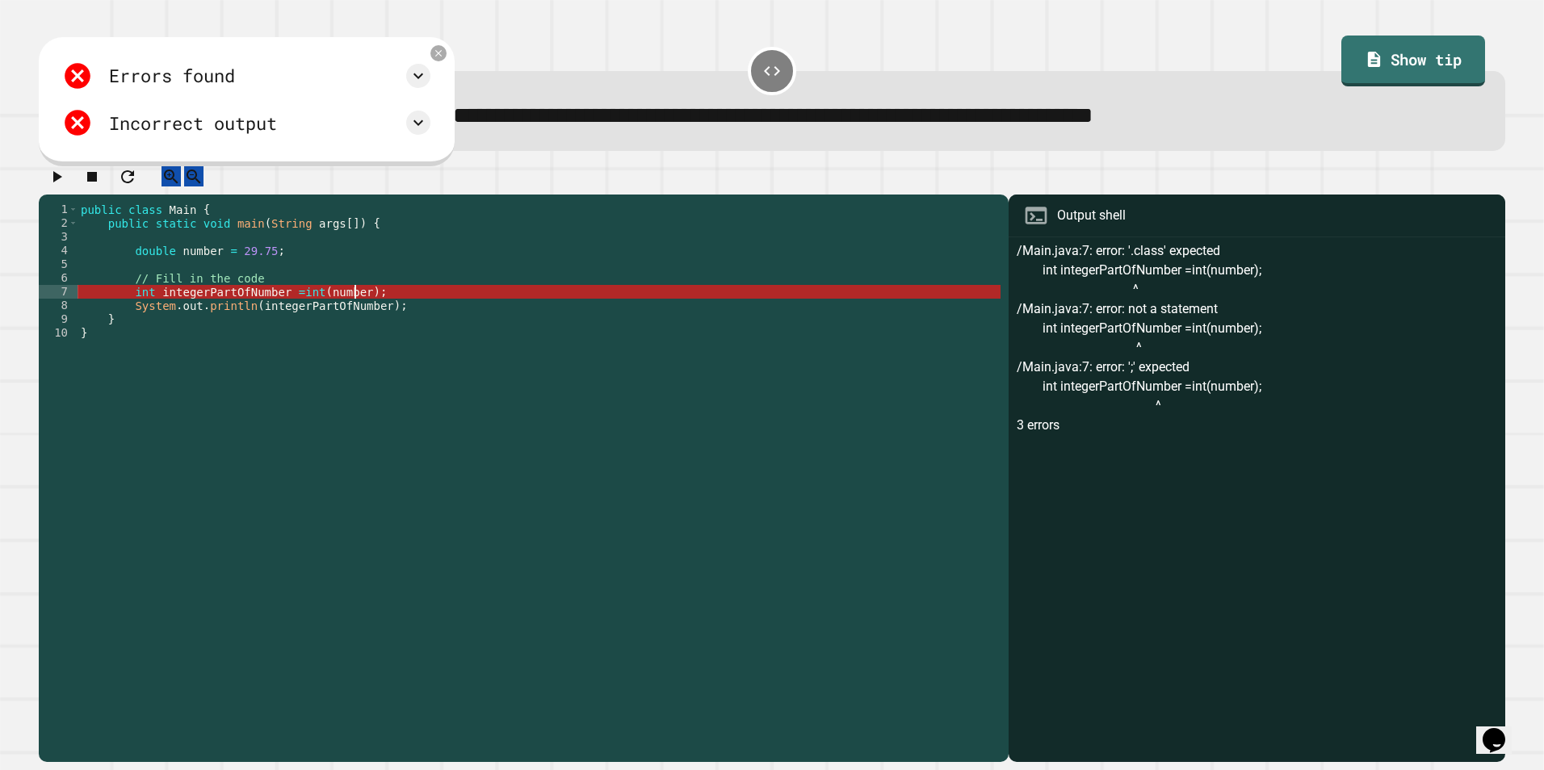
click at [352, 306] on div "public class Main { public static void main ( String args [ ]) { double number …" at bounding box center [539, 464] width 923 height 522
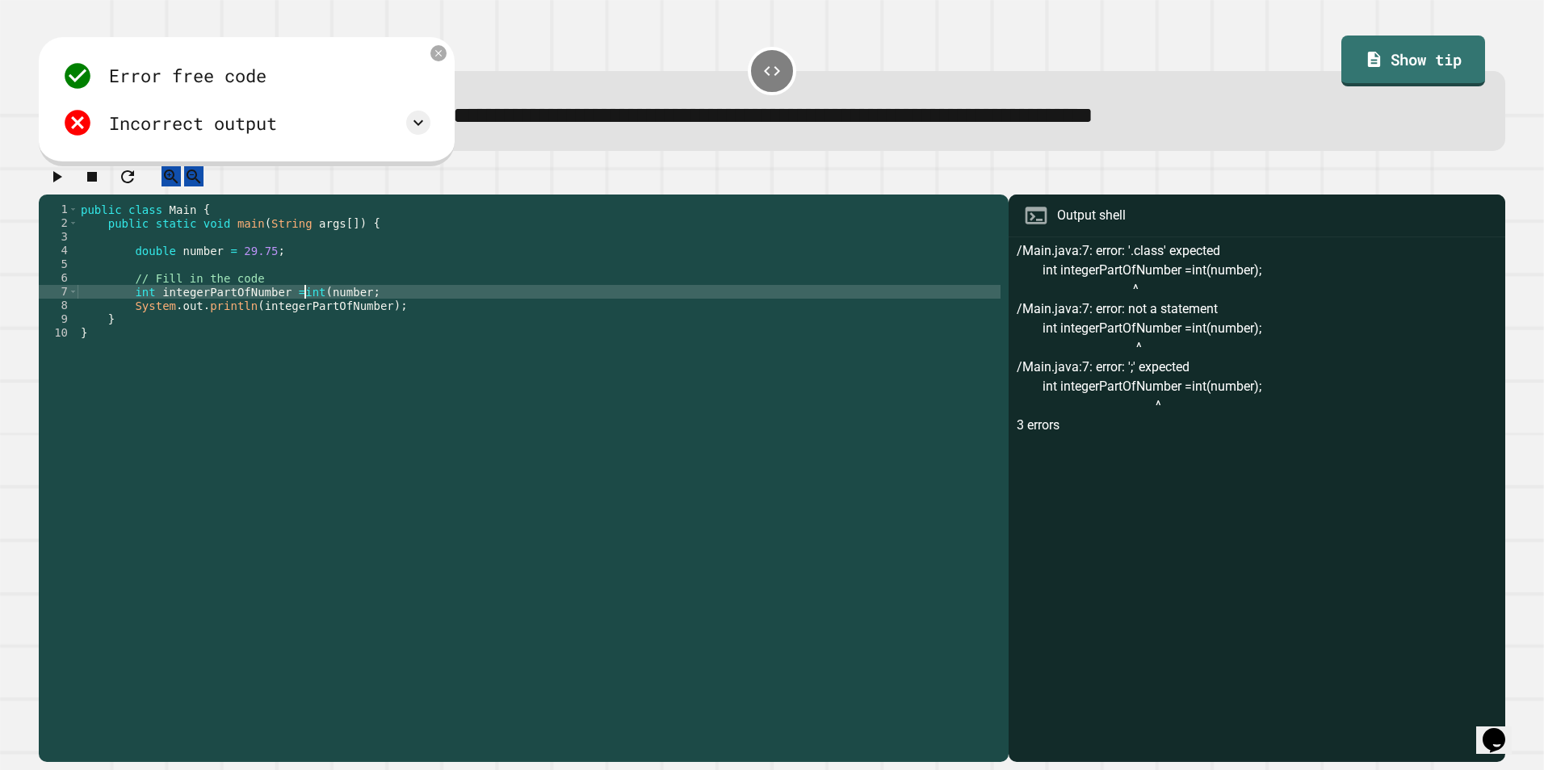
click at [307, 304] on div "public class Main { public static void main ( String args [ ]) { double number …" at bounding box center [539, 464] width 923 height 522
click at [304, 307] on div "public class Main { public static void main ( String args [ ]) { double number …" at bounding box center [539, 464] width 923 height 522
type textarea "**********"
click at [55, 183] on icon "button" at bounding box center [56, 176] width 19 height 19
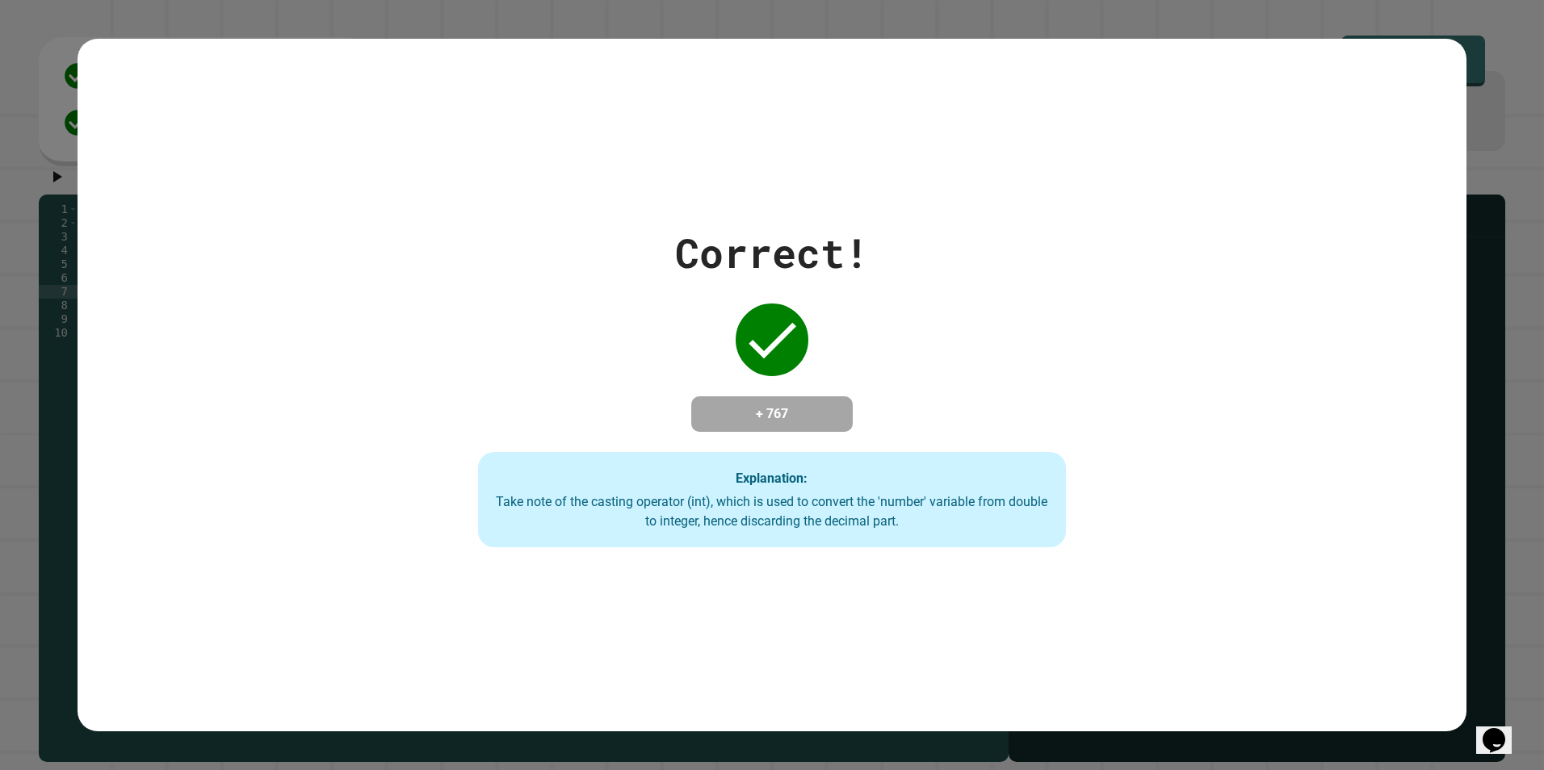
click at [812, 461] on div "Explanation: Take note of the casting operator (int), which is used to convert …" at bounding box center [772, 499] width 589 height 95
